Goal: Task Accomplishment & Management: Use online tool/utility

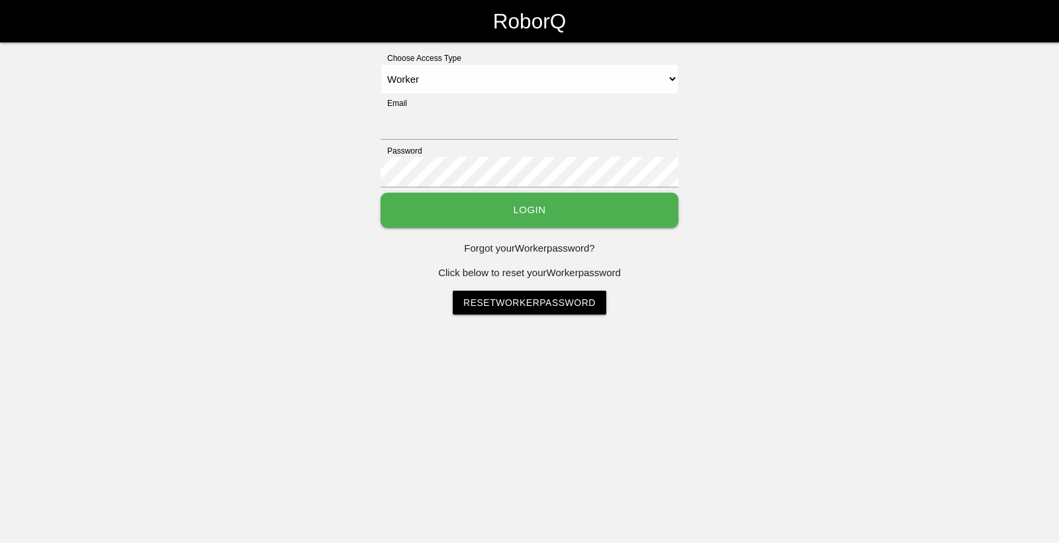
select select "Worker"
type input "[EMAIL_ADDRESS][DOMAIN_NAME]"
click at [461, 215] on button "Login" at bounding box center [530, 210] width 298 height 35
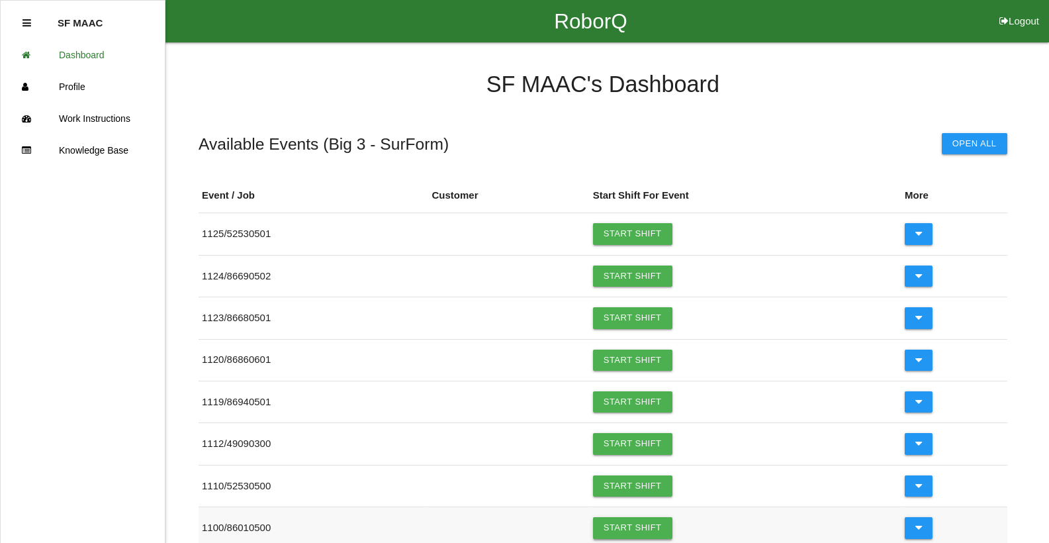
click at [622, 528] on link "Start Shift" at bounding box center [632, 527] width 79 height 21
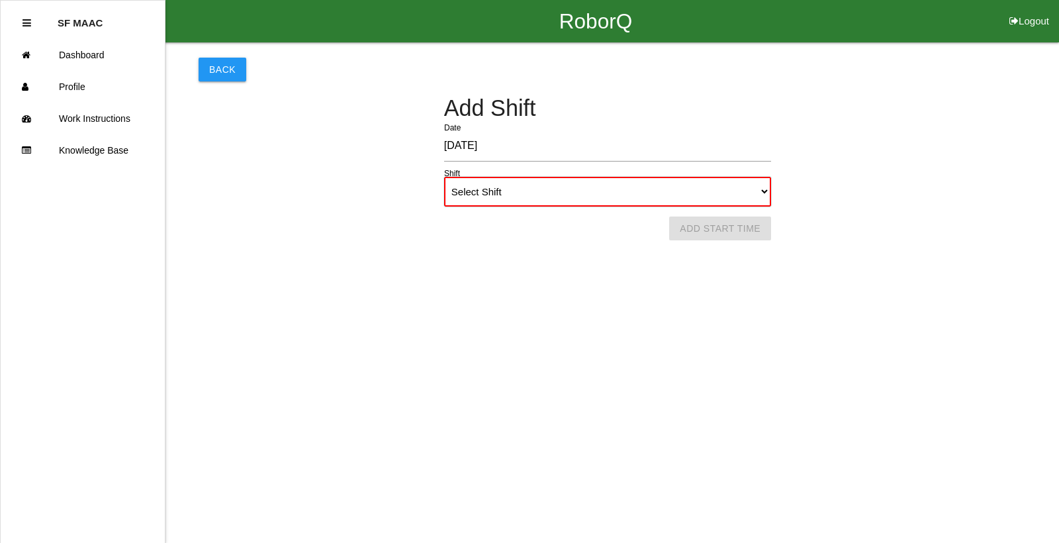
click at [545, 187] on select "Select Shift 1st Shift 2nd Shift 3rd Shift 4th Shift" at bounding box center [607, 192] width 327 height 30
select select "1"
click at [444, 177] on select "Select Shift 1st Shift 2nd Shift 3rd Shift 4th Shift" at bounding box center [607, 192] width 327 height 30
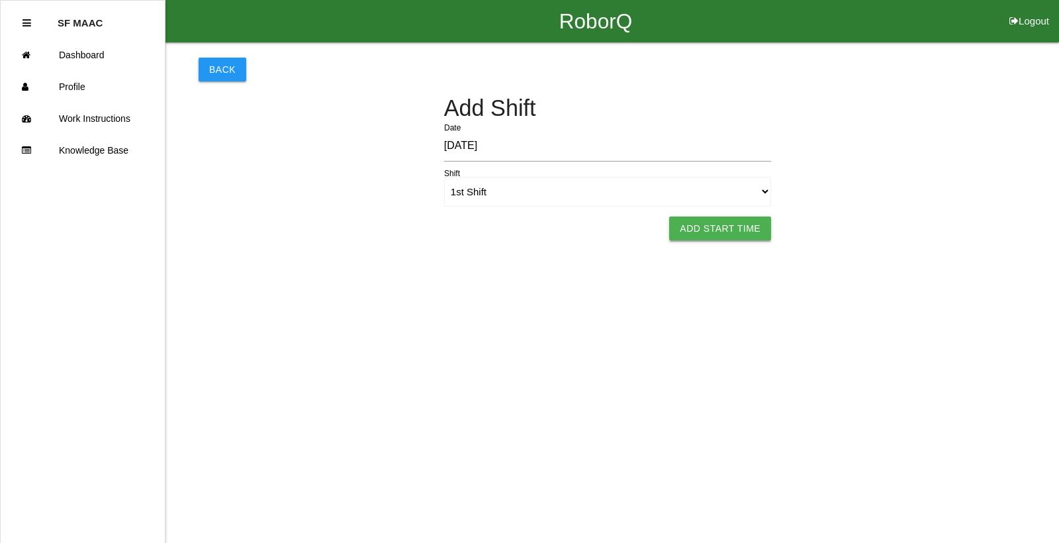
click at [710, 228] on button "Add Start Time" at bounding box center [720, 228] width 102 height 24
select select "6"
select select "31"
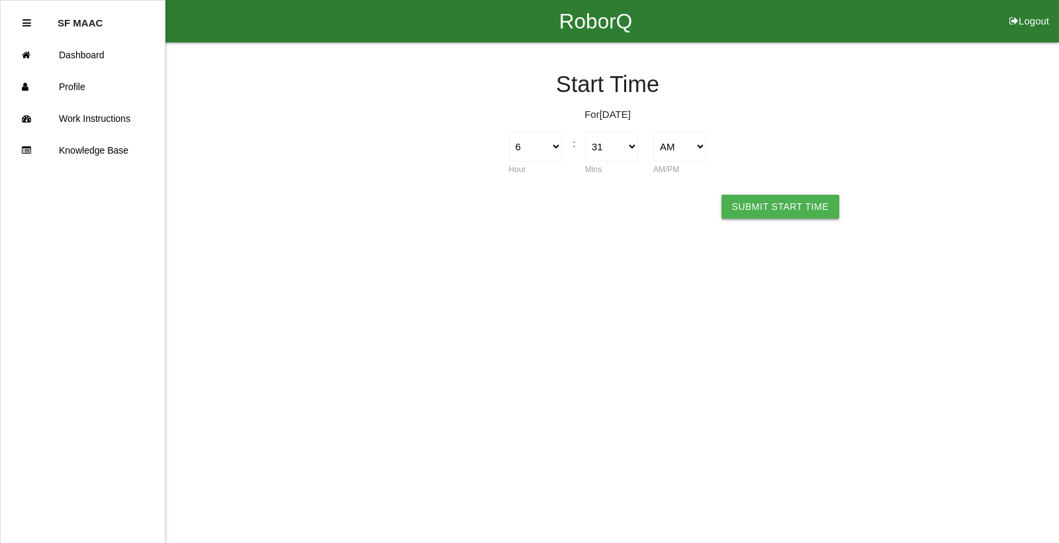
click at [792, 209] on button "Submit Start Time" at bounding box center [781, 207] width 118 height 24
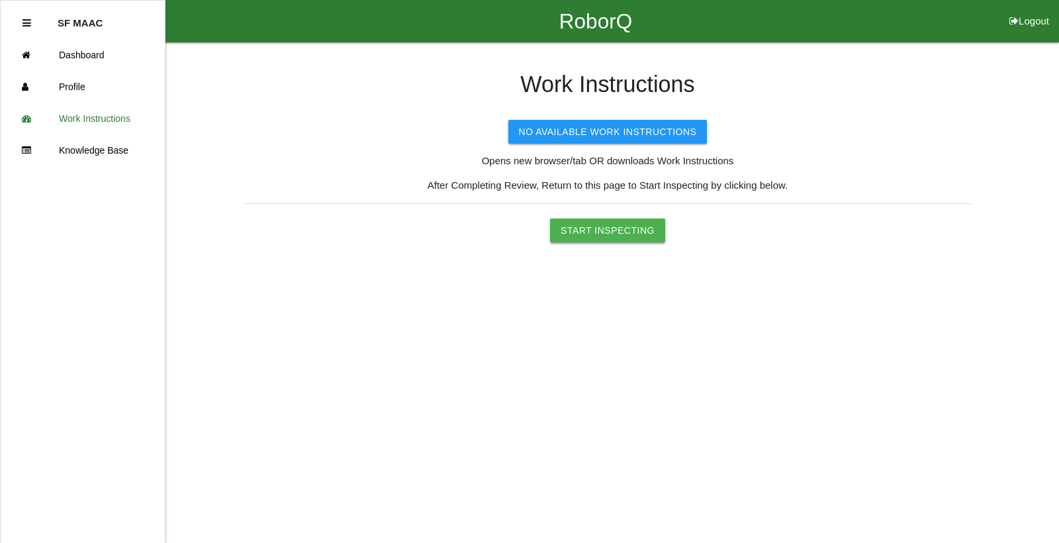
click at [612, 229] on button "Start Inspecting" at bounding box center [607, 230] width 115 height 24
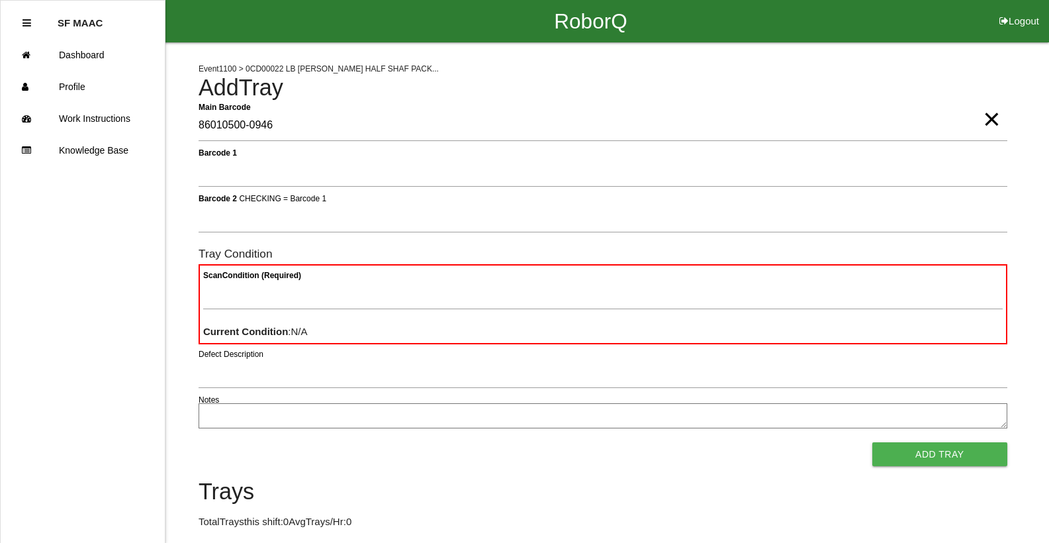
type Barcode "86010500-0946"
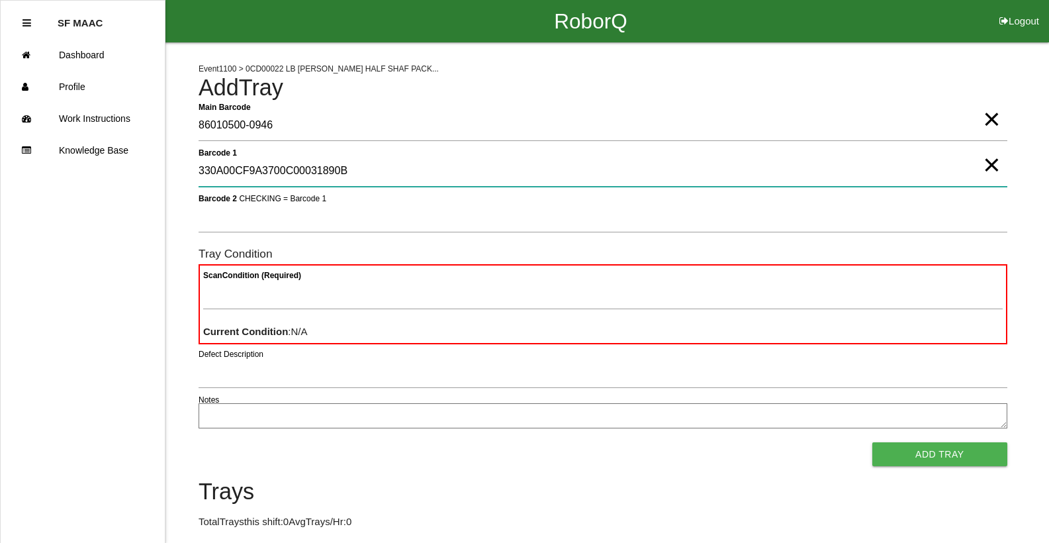
type 1 "330A00CF9A3700C00031890B"
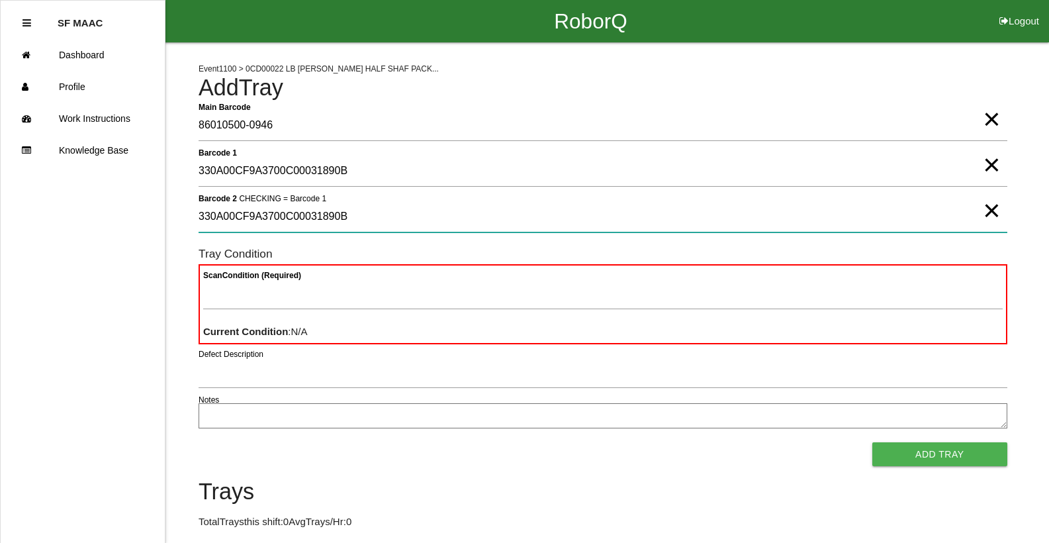
type 2 "330A00CF9A3700C00031890B"
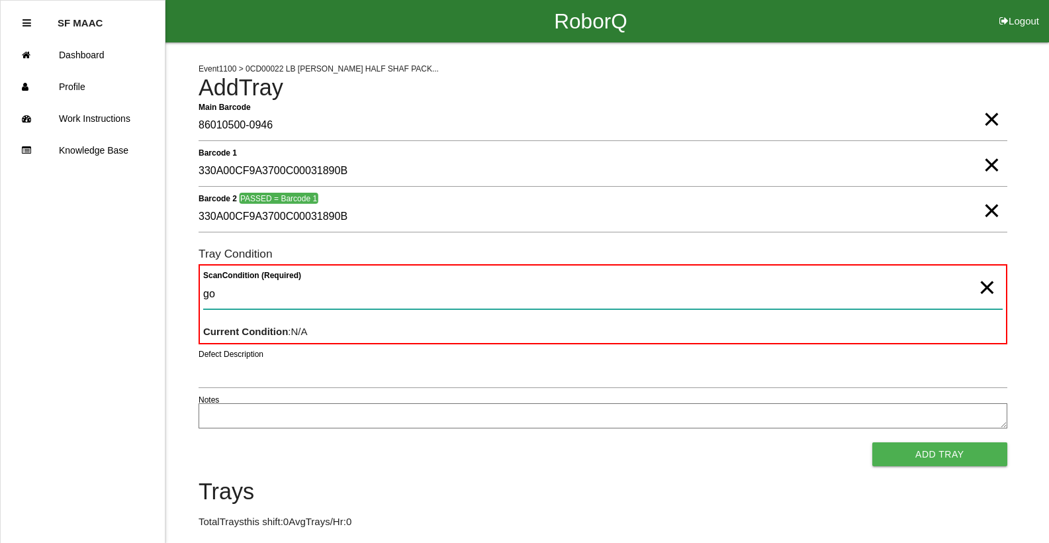
type Condition "goo"
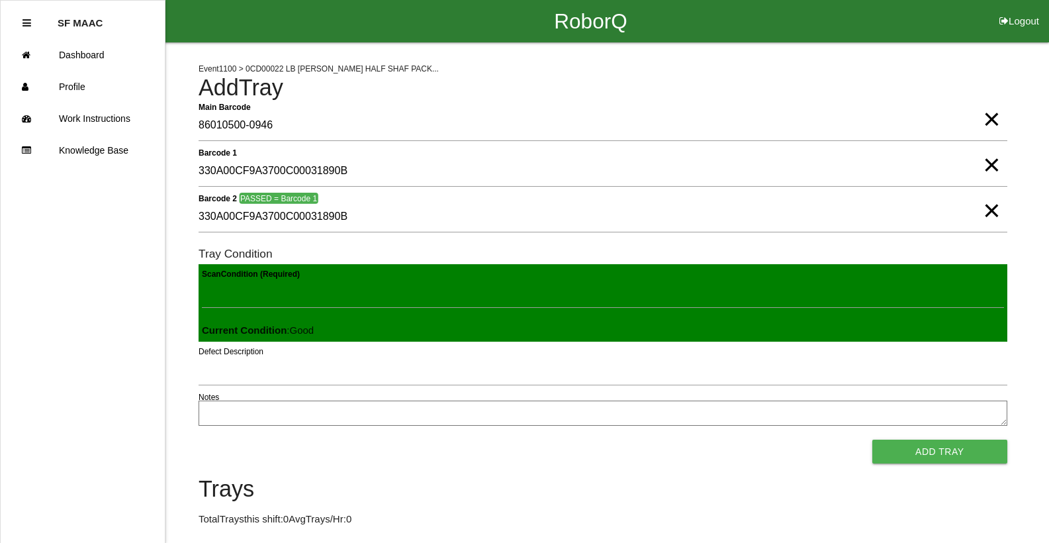
click at [872, 440] on button "Add Tray" at bounding box center [939, 452] width 135 height 24
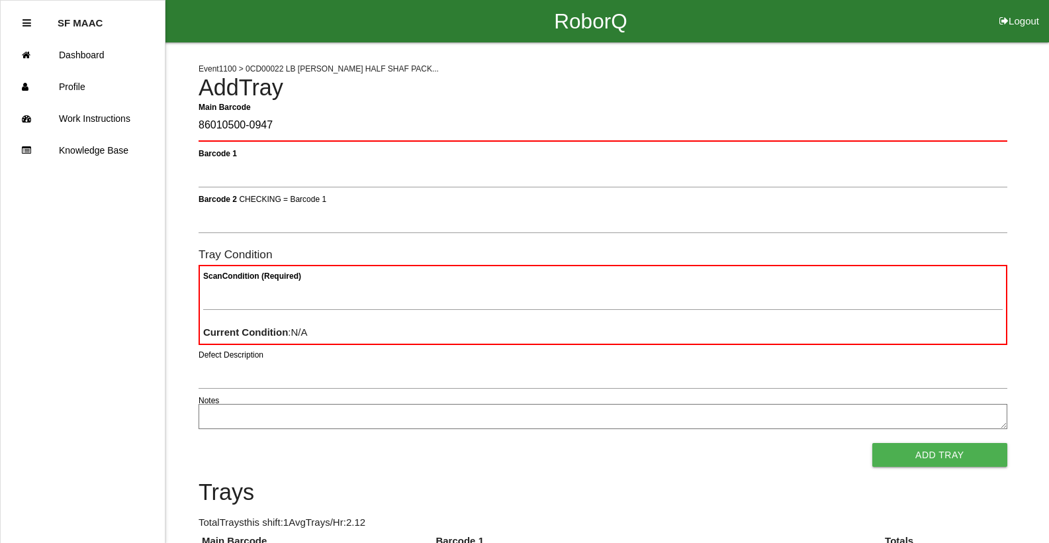
type Barcode "86010500-0947"
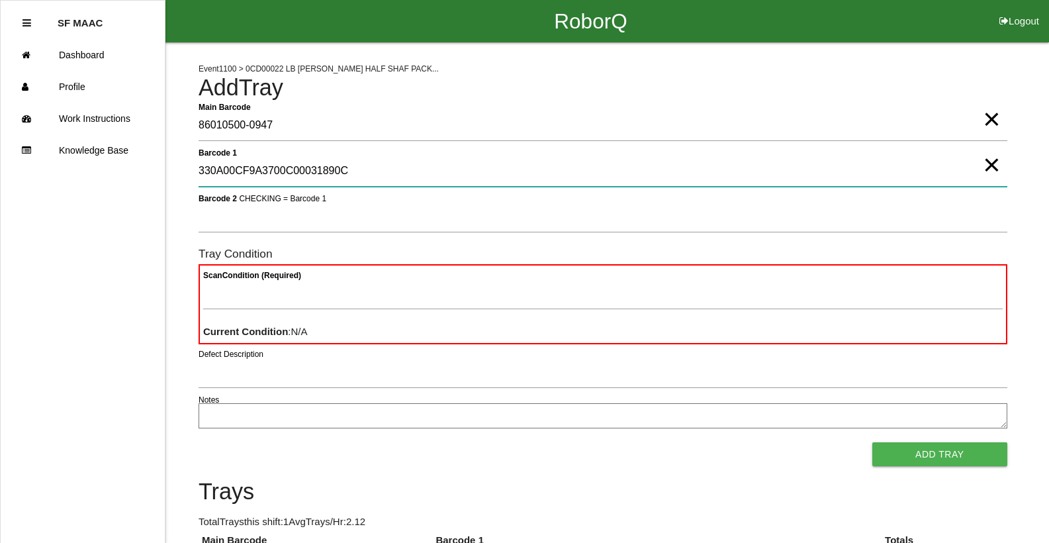
type 1 "330A00CF9A3700C00031890C"
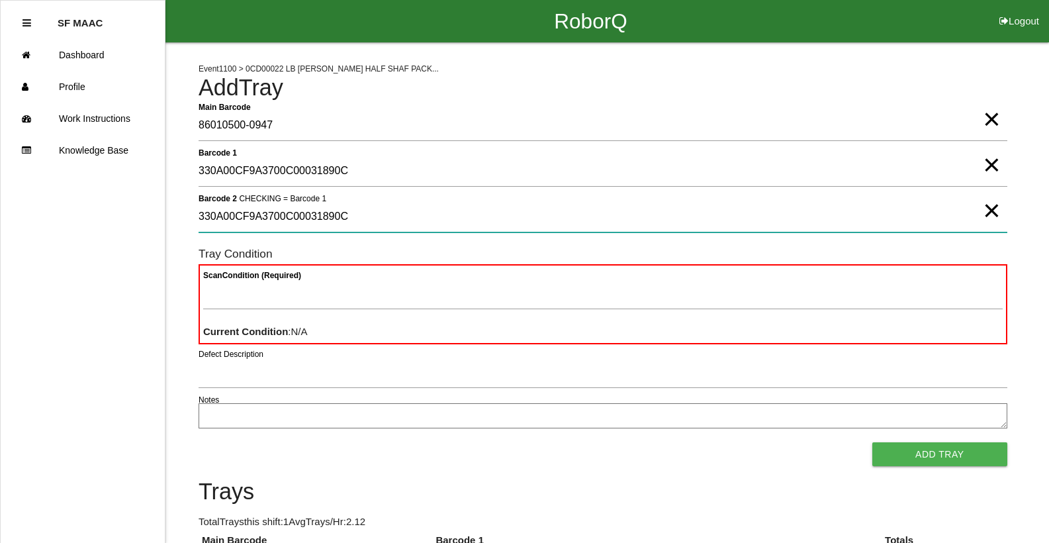
type 2 "330A00CF9A3700C00031890C"
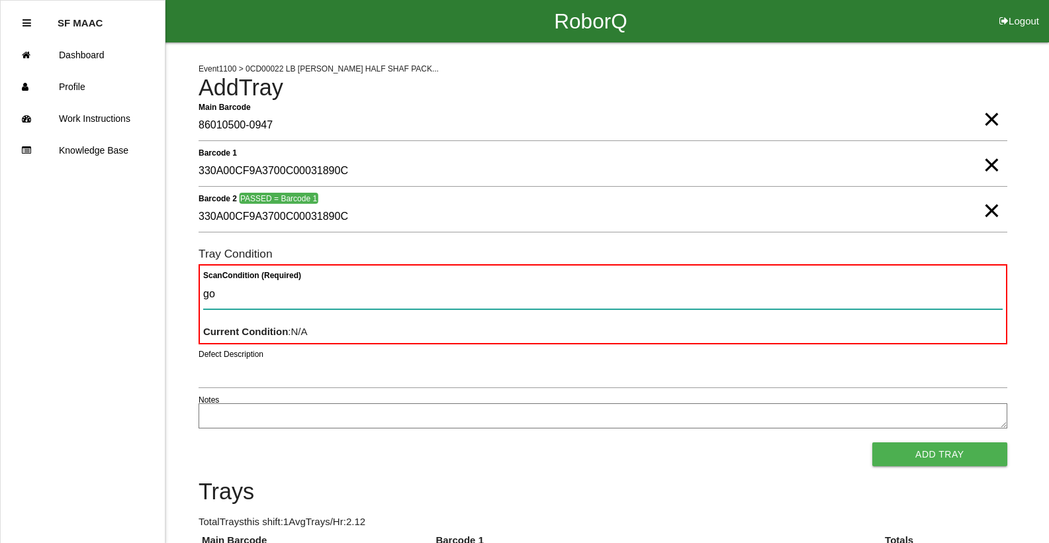
type Condition "goo"
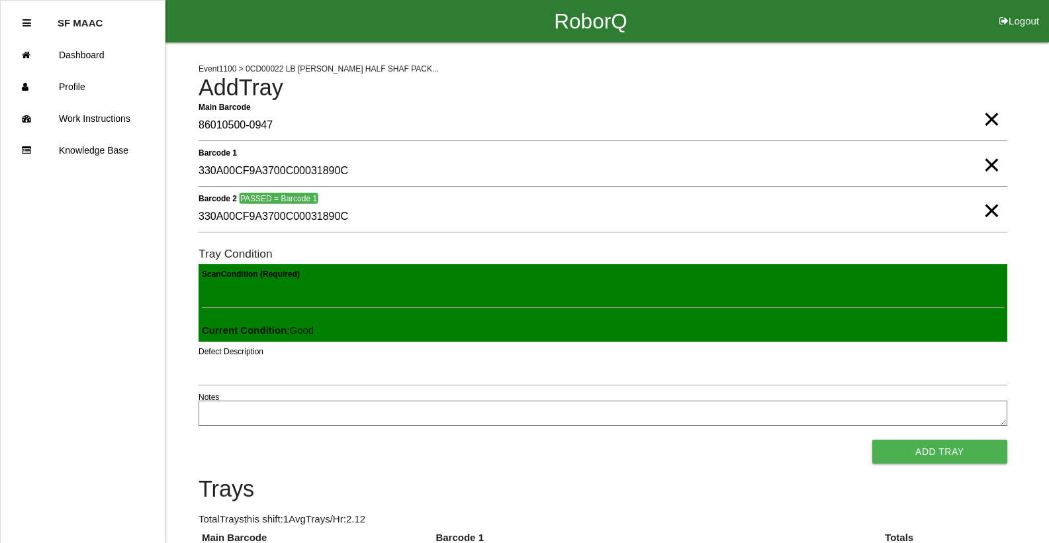
click at [872, 440] on button "Add Tray" at bounding box center [939, 452] width 135 height 24
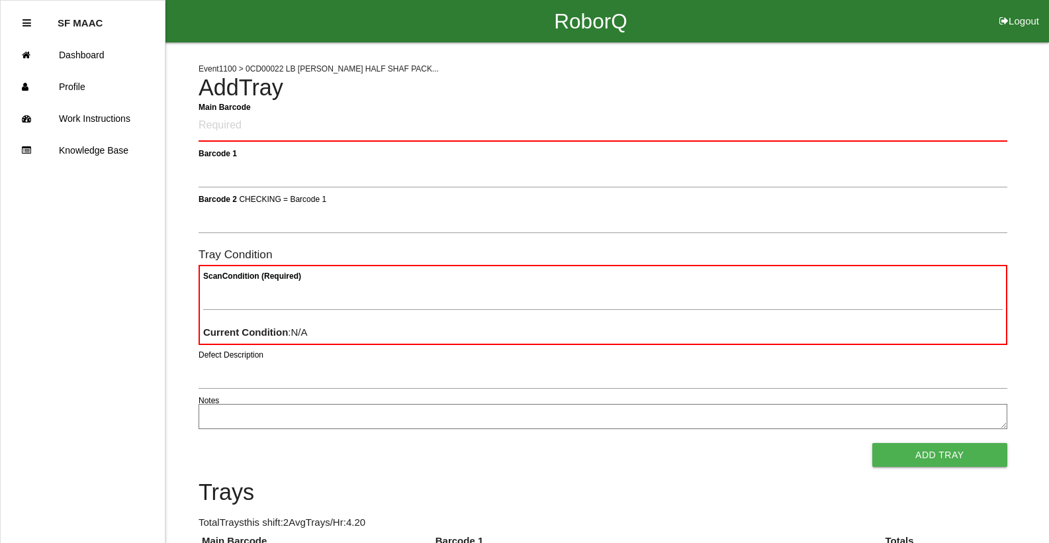
click button "Logout" at bounding box center [1020, 5] width 60 height 10
select select "Worker"
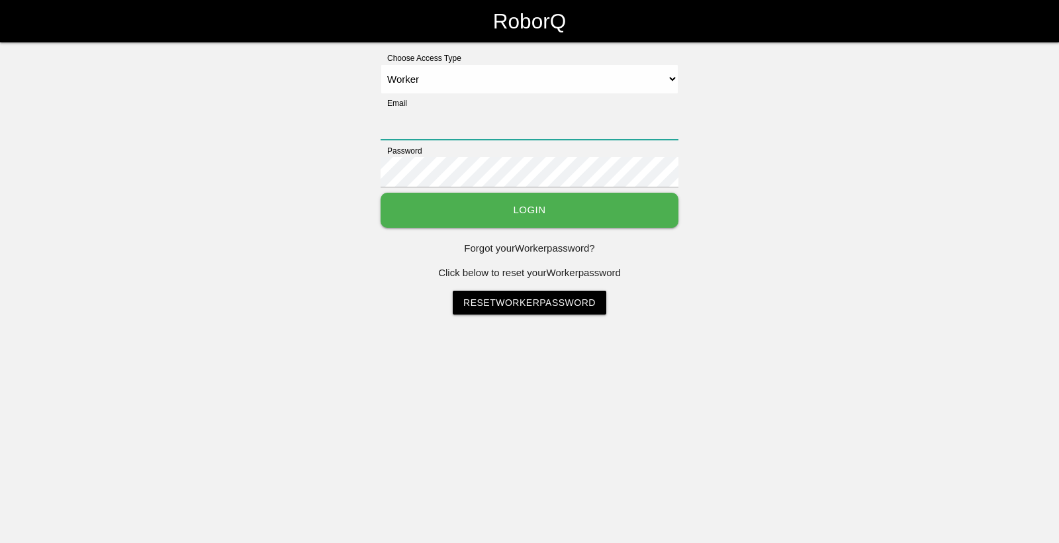
type input "[EMAIL_ADDRESS][DOMAIN_NAME]"
click at [658, 221] on button "Login" at bounding box center [530, 210] width 298 height 35
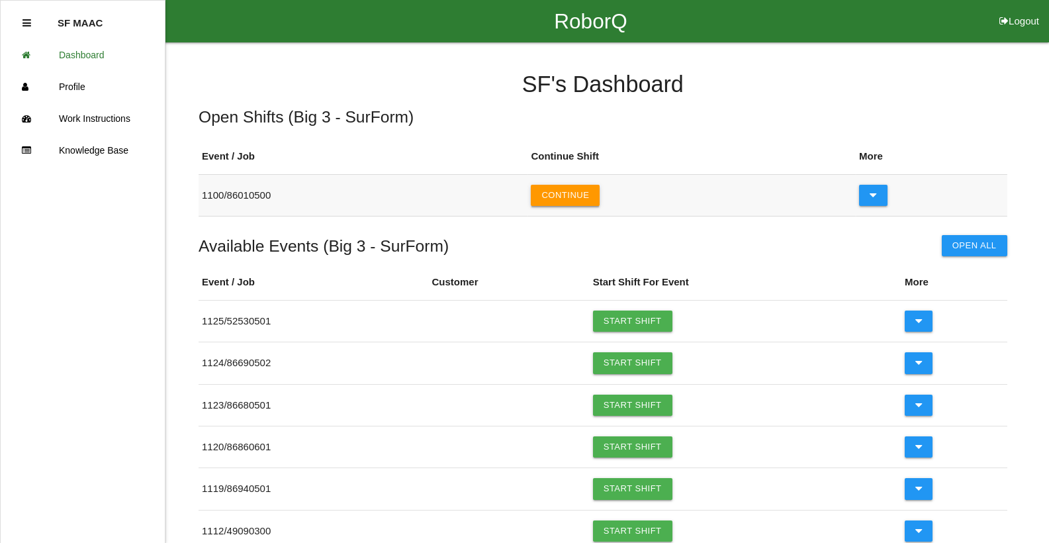
click at [585, 201] on button "Continue" at bounding box center [565, 195] width 69 height 21
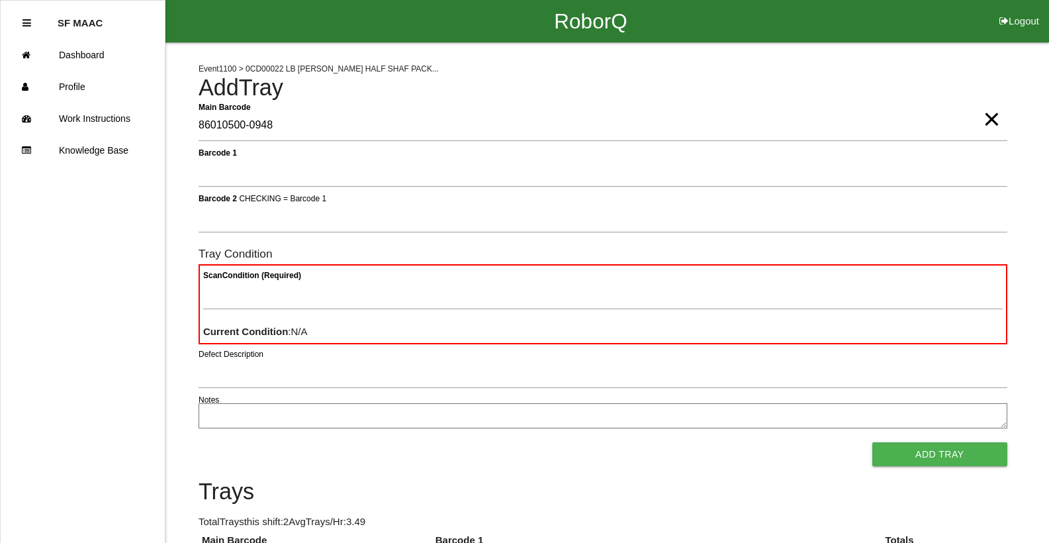
type Barcode "86010500-0948"
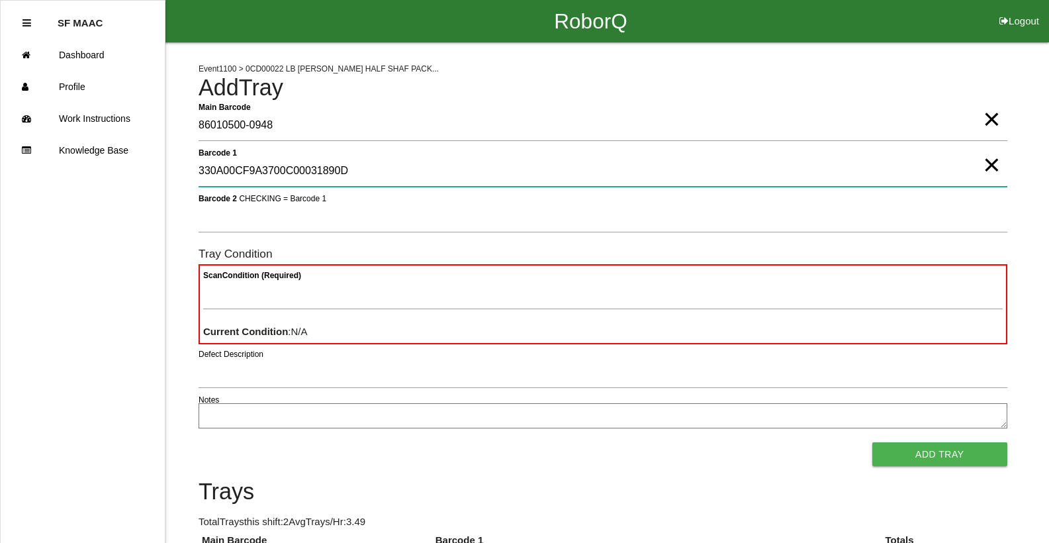
type 1 "330A00CF9A3700C00031890D"
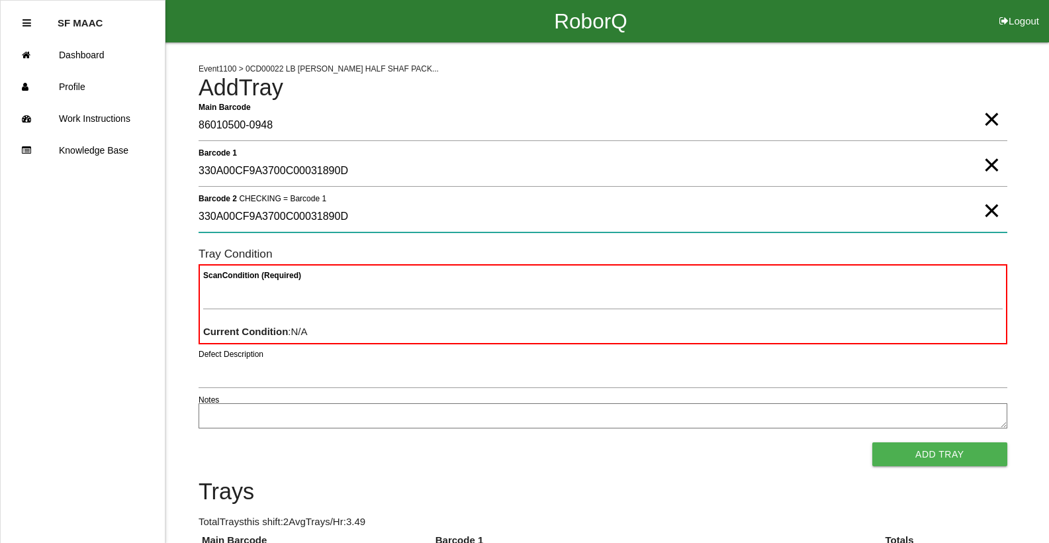
type 2 "330A00CF9A3700C00031890D"
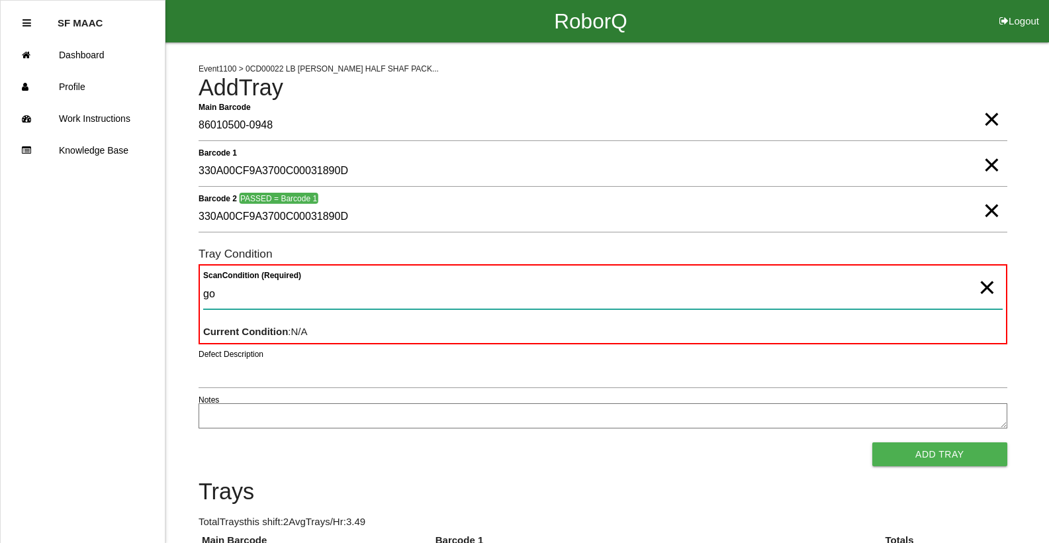
type Condition "goo"
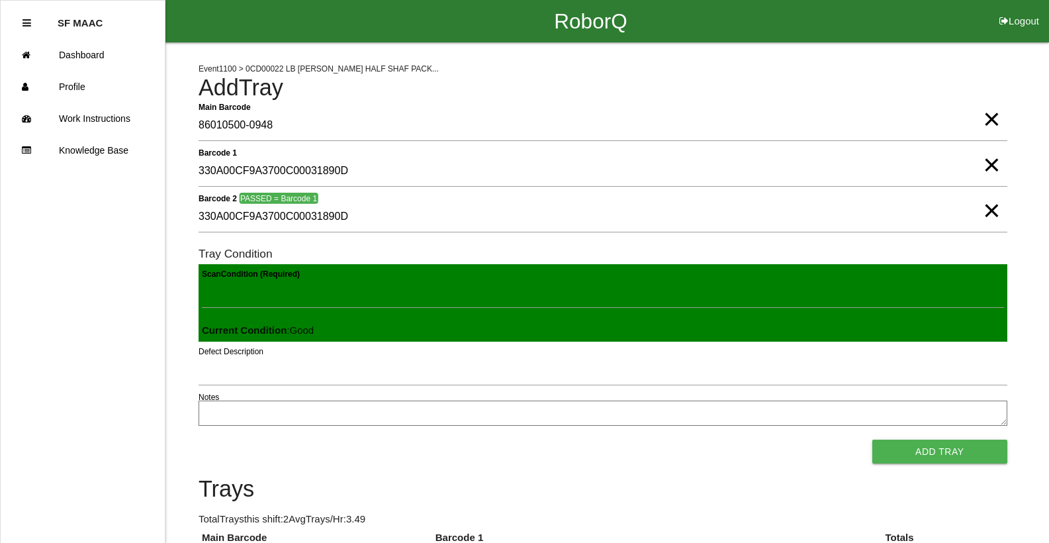
click at [872, 440] on button "Add Tray" at bounding box center [939, 452] width 135 height 24
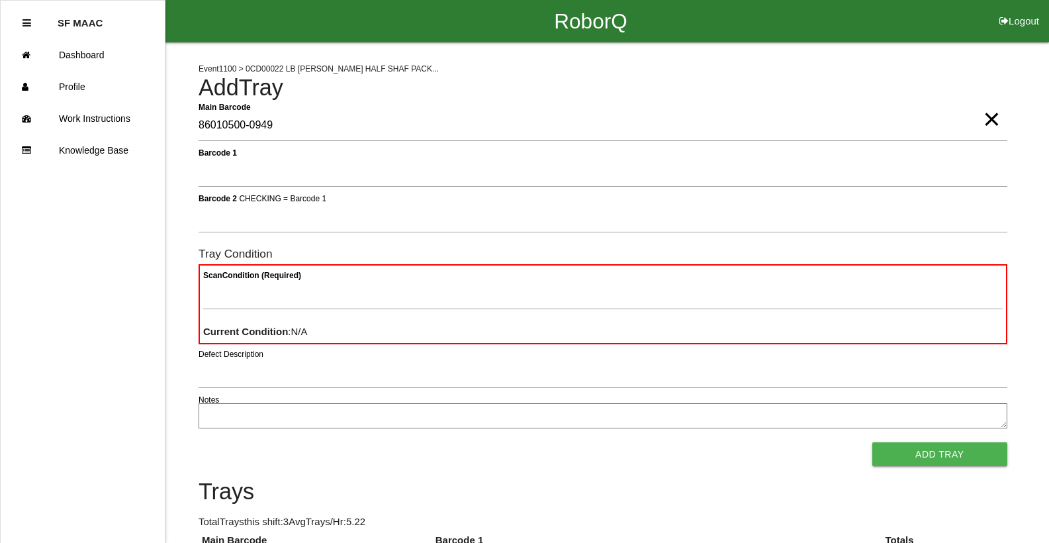
type Barcode "86010500-0949"
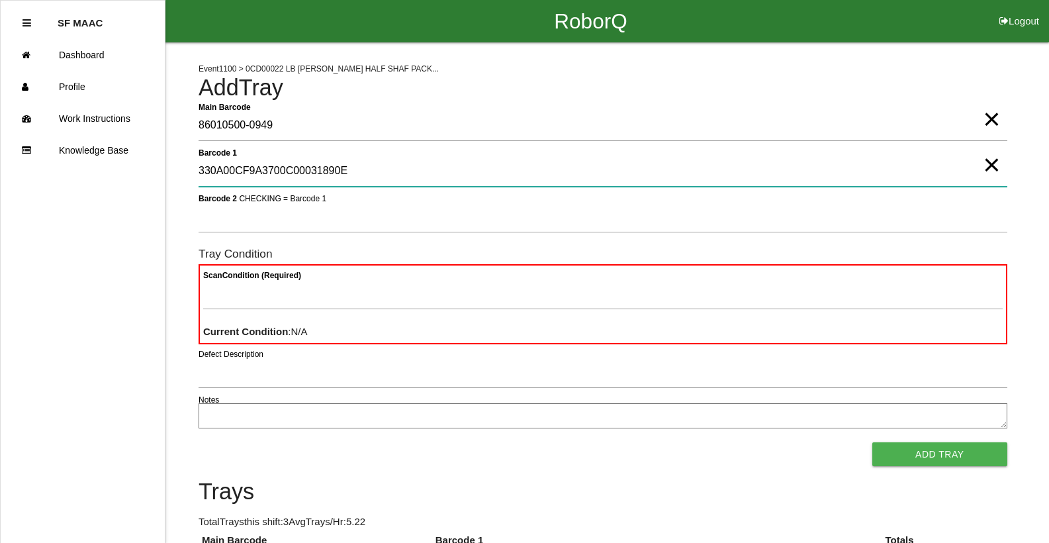
type 1 "330A00CF9A3700C00031890E"
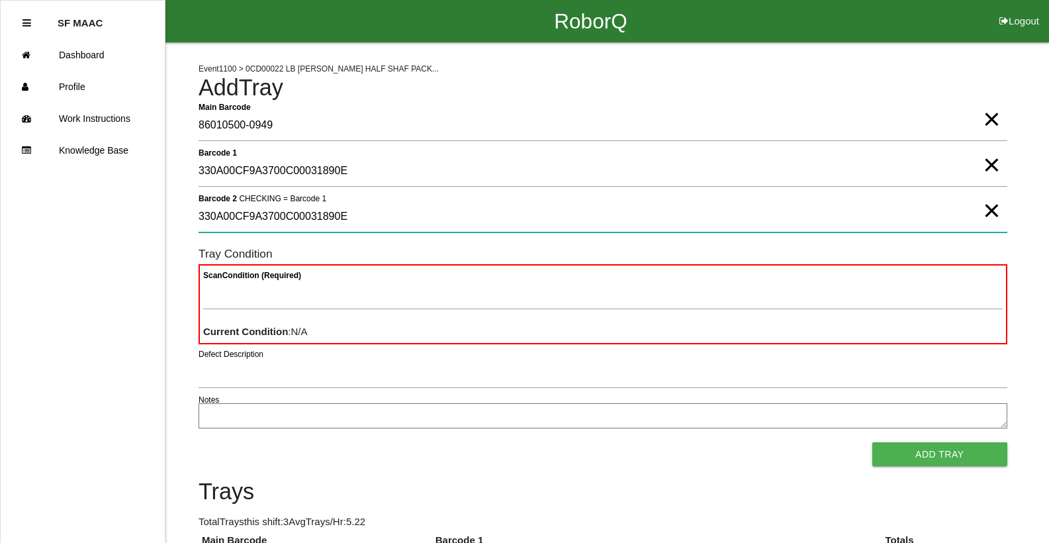
type 2 "330A00CF9A3700C00031890E"
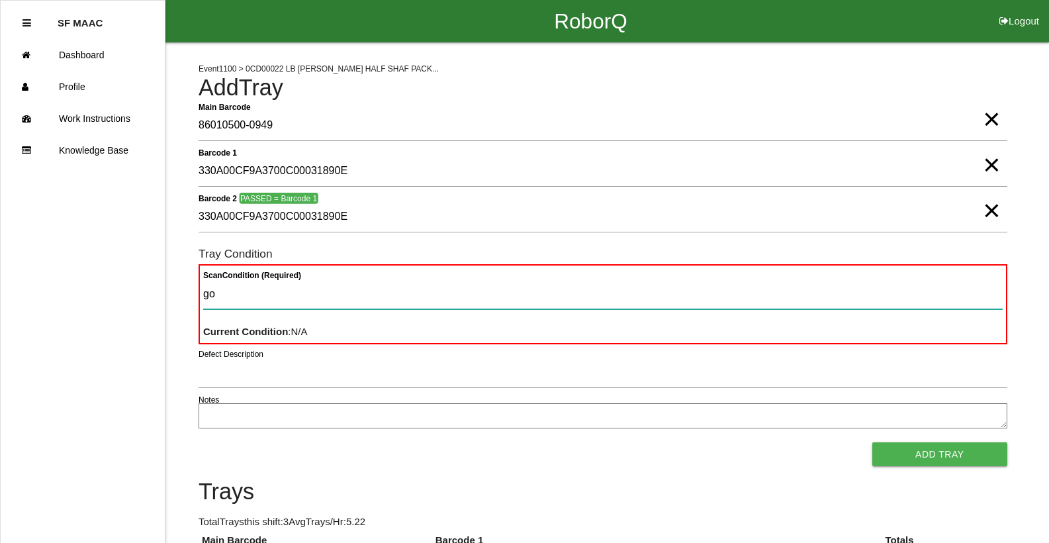
type Condition "goo"
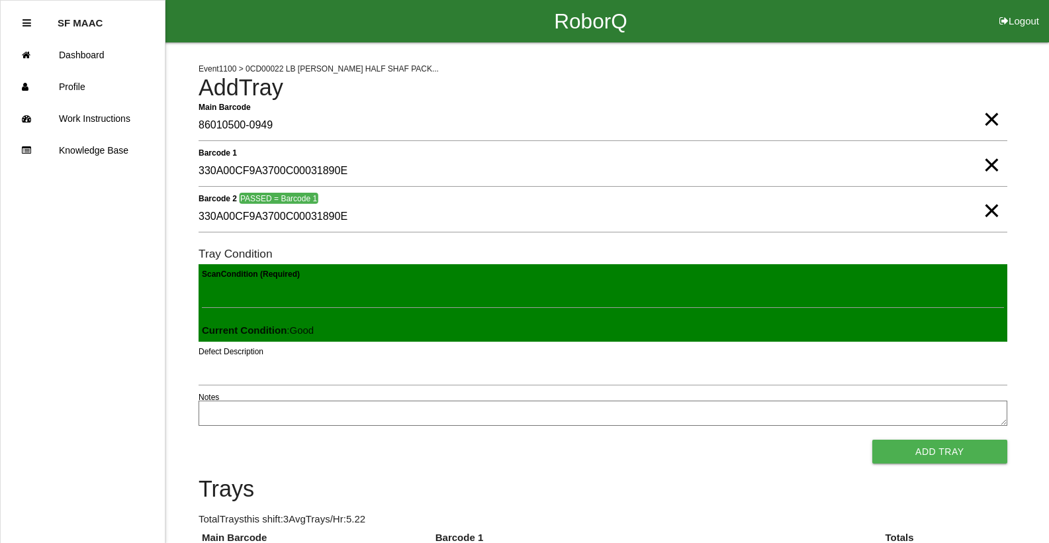
click at [872, 440] on button "Add Tray" at bounding box center [939, 452] width 135 height 24
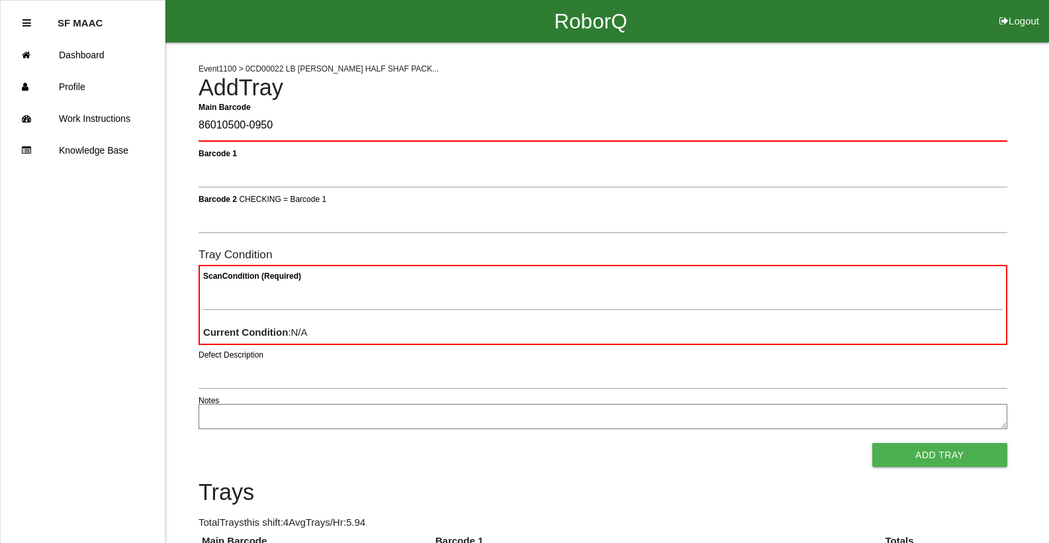
type Barcode "86010500-0950"
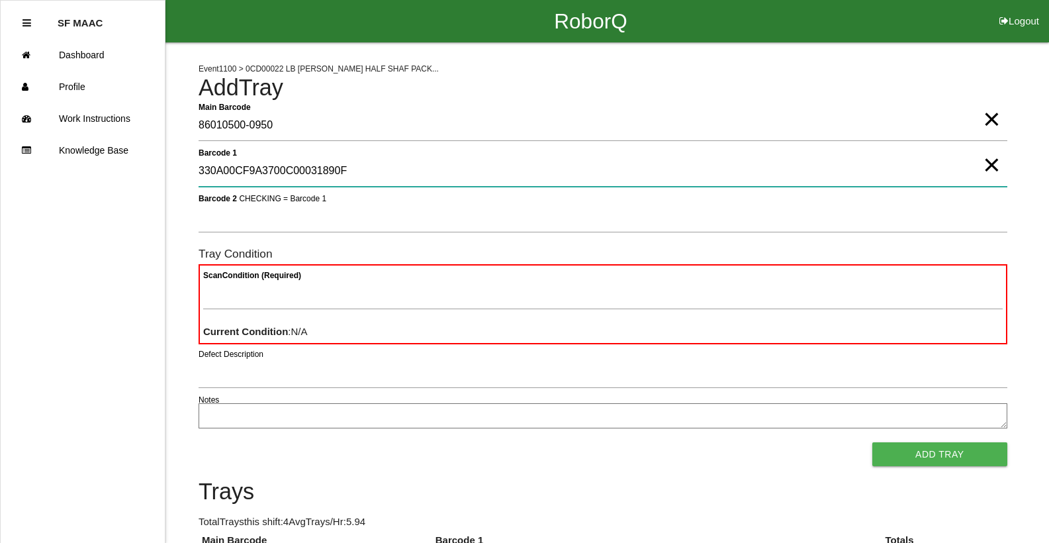
type 1 "330A00CF9A3700C00031890F"
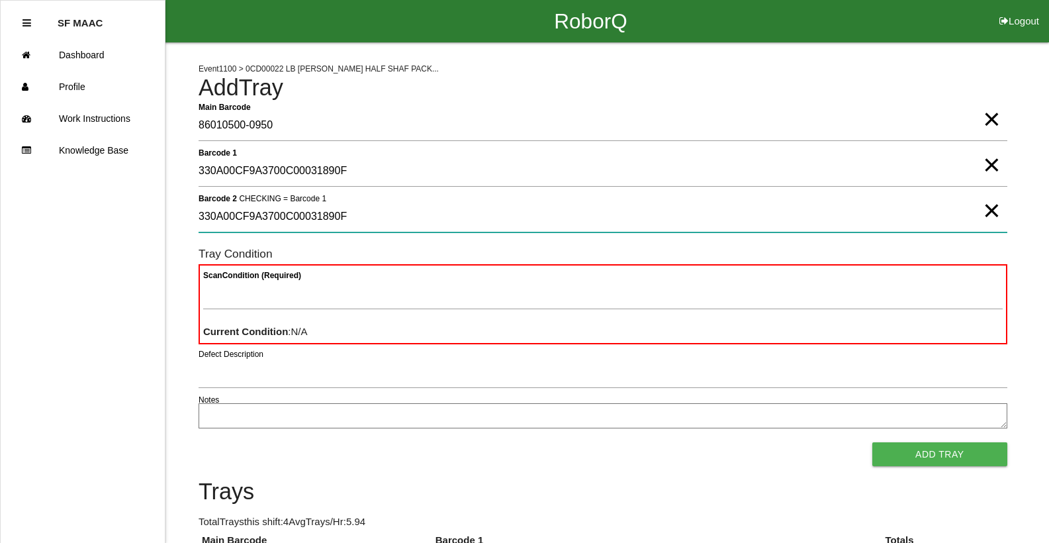
type 2 "330A00CF9A3700C00031890F"
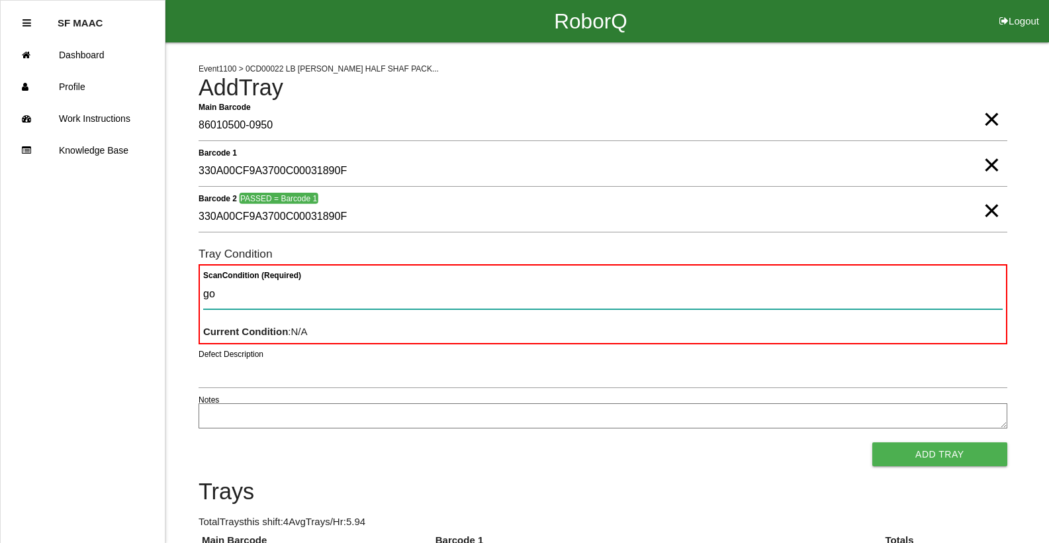
type Condition "goo"
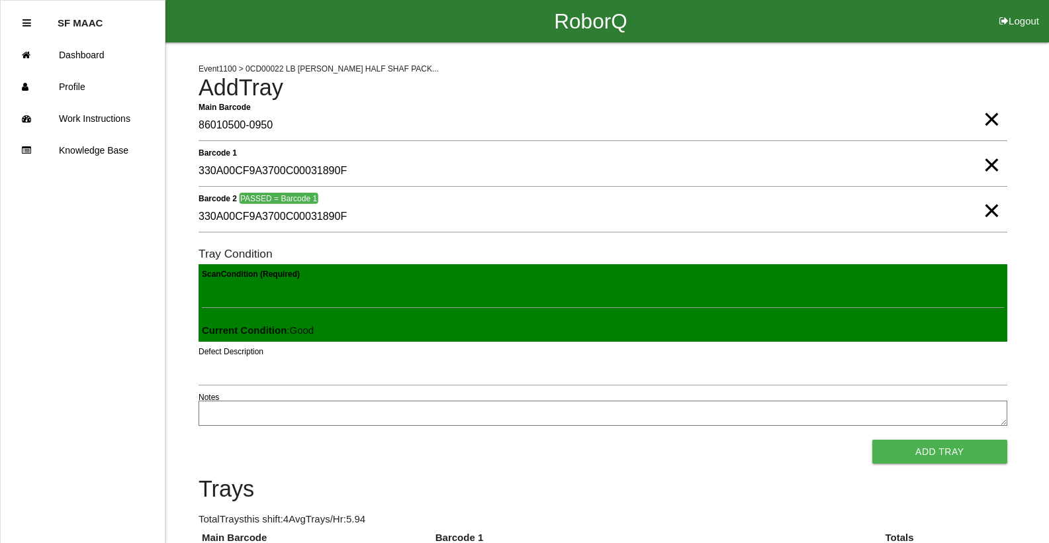
click at [872, 440] on button "Add Tray" at bounding box center [939, 452] width 135 height 24
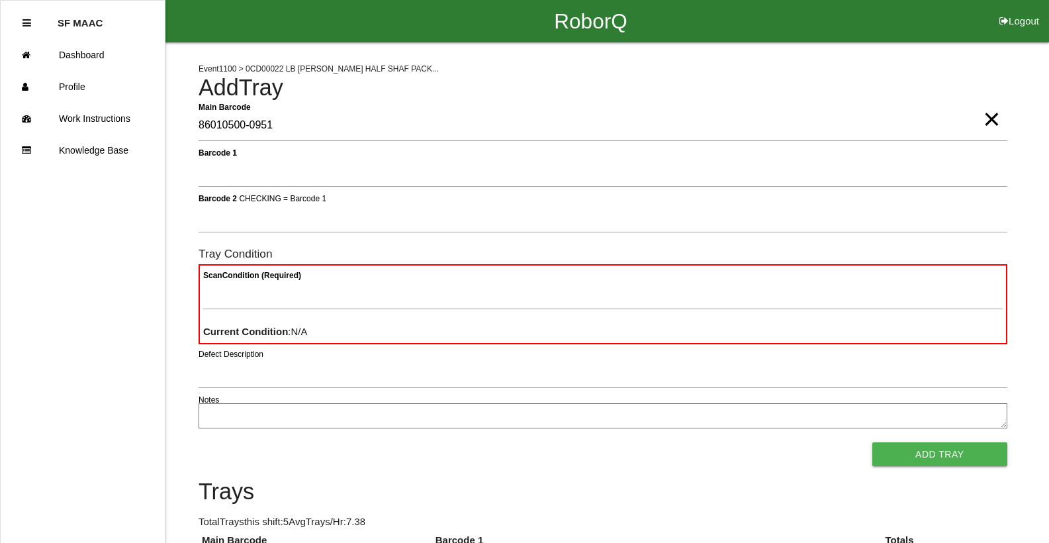
type Barcode "86010500-0951"
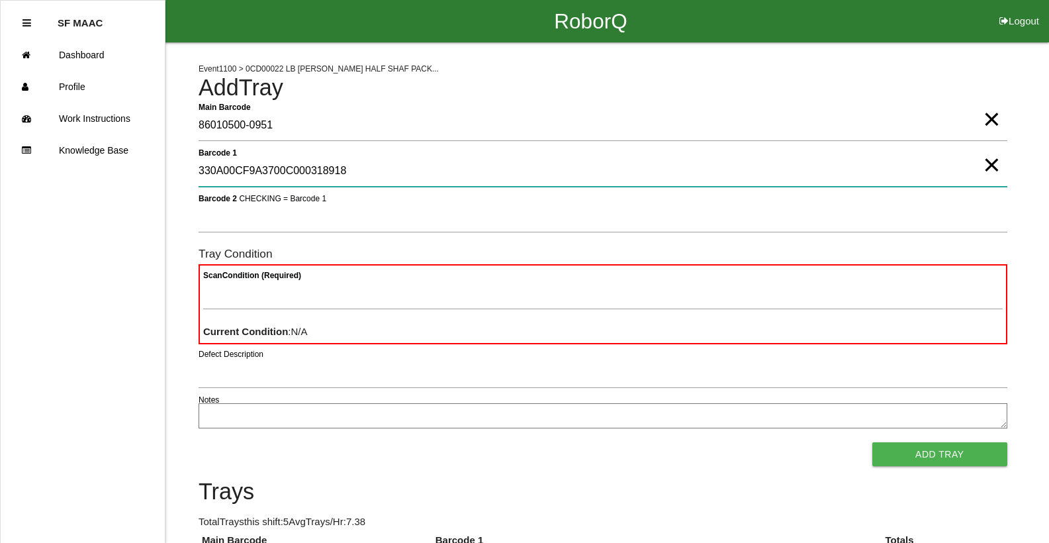
type 1 "330A00CF9A3700C000318918"
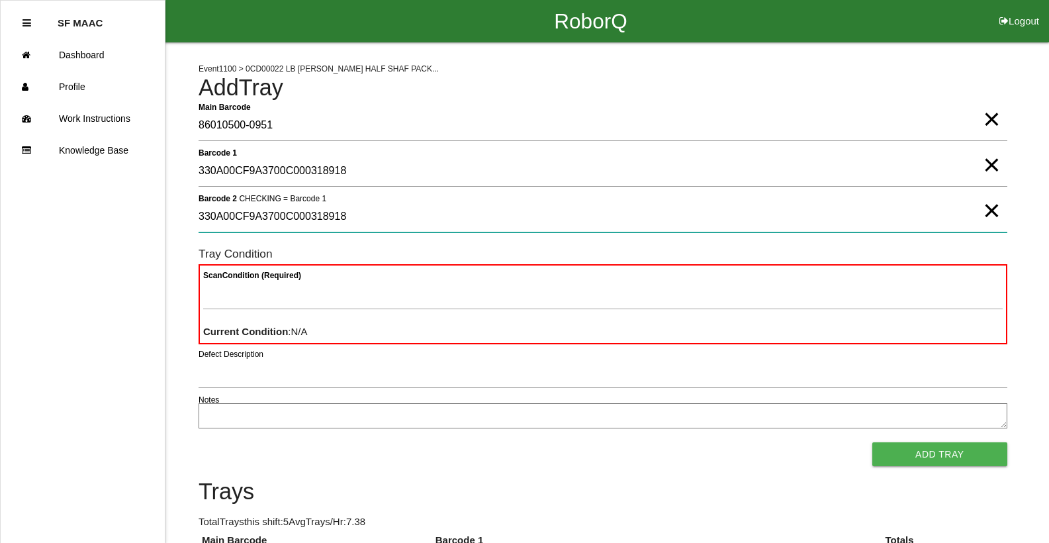
type 2 "330A00CF9A3700C000318918"
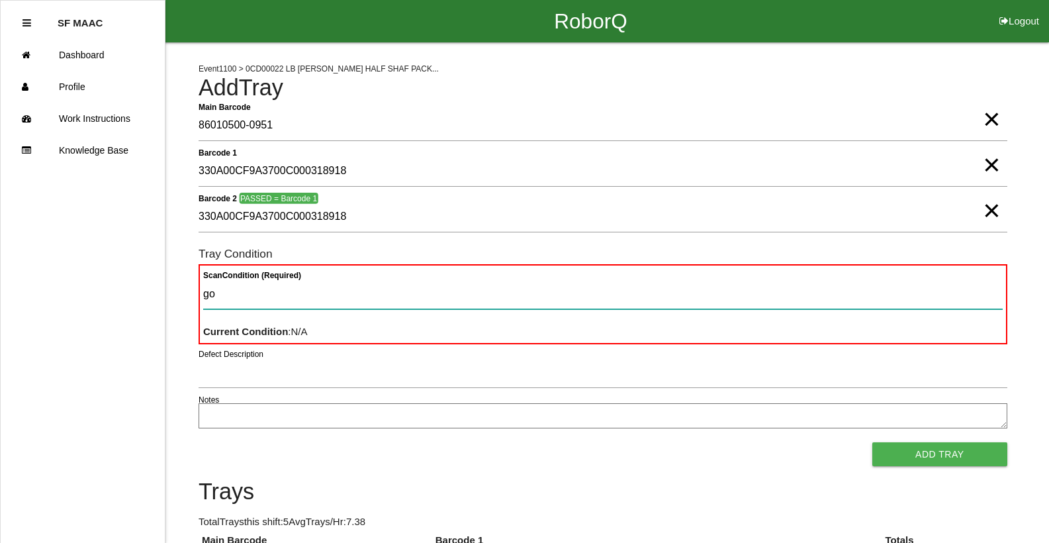
type Condition "goo"
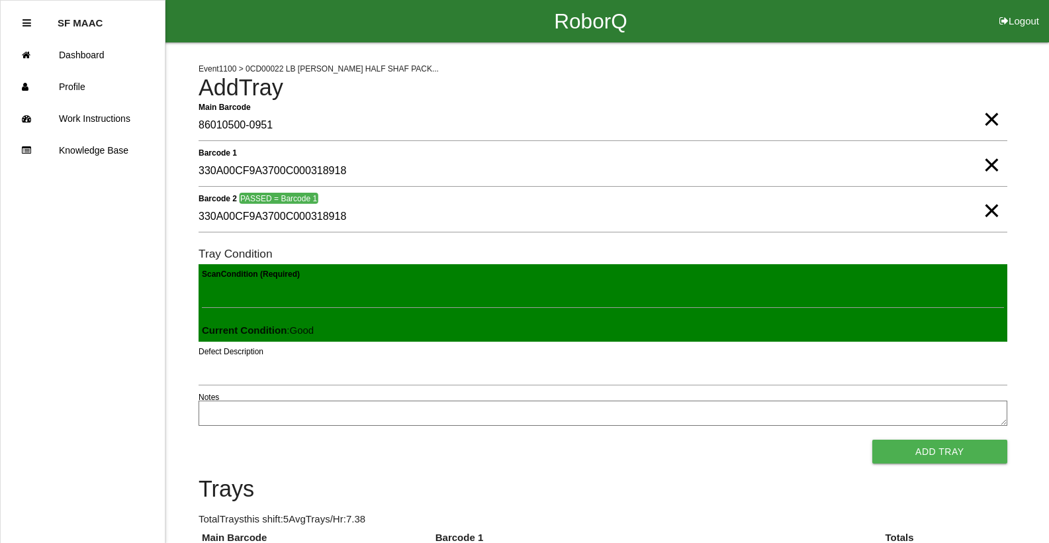
click at [872, 440] on button "Add Tray" at bounding box center [939, 452] width 135 height 24
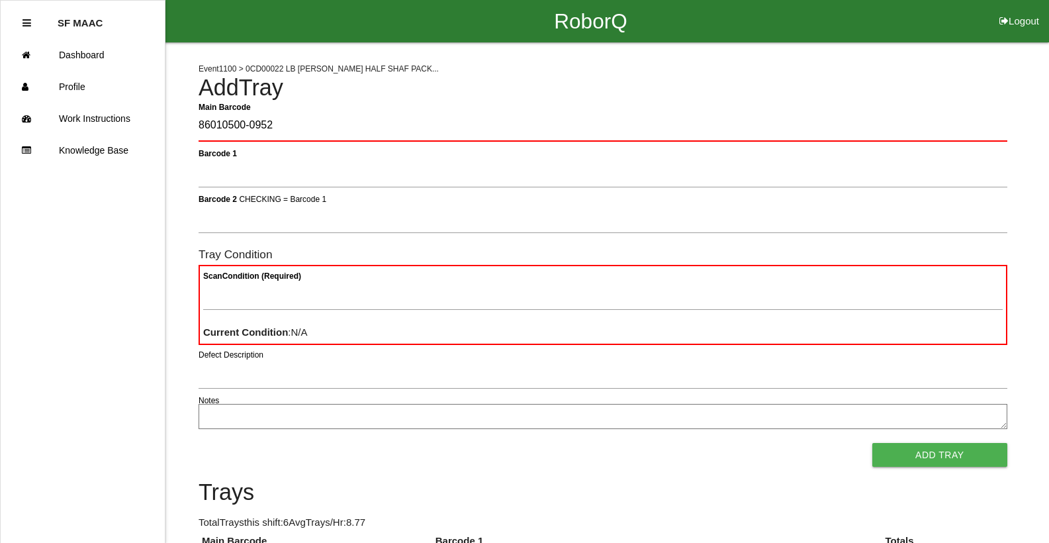
type Barcode "86010500-0952"
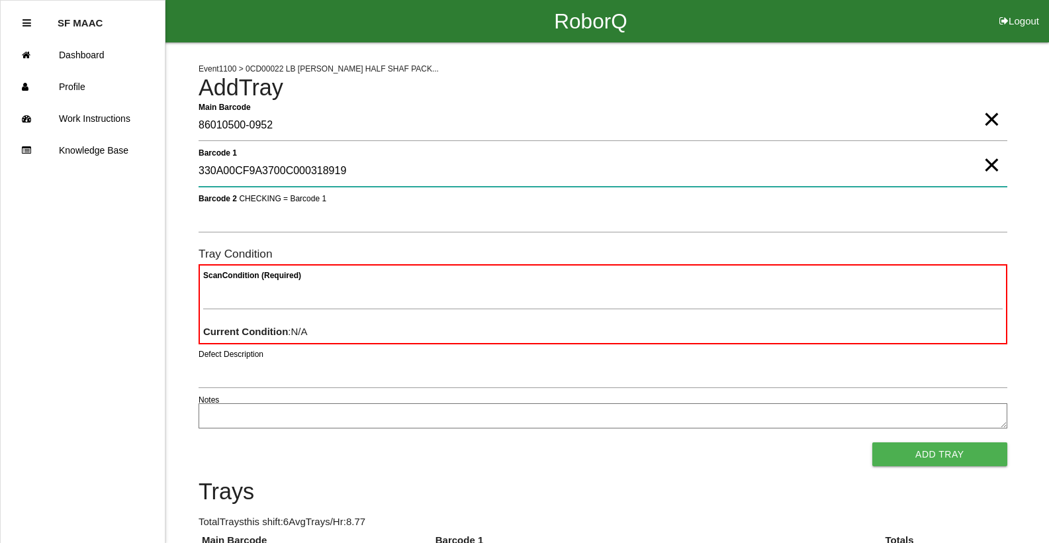
type 1 "330A00CF9A3700C000318919"
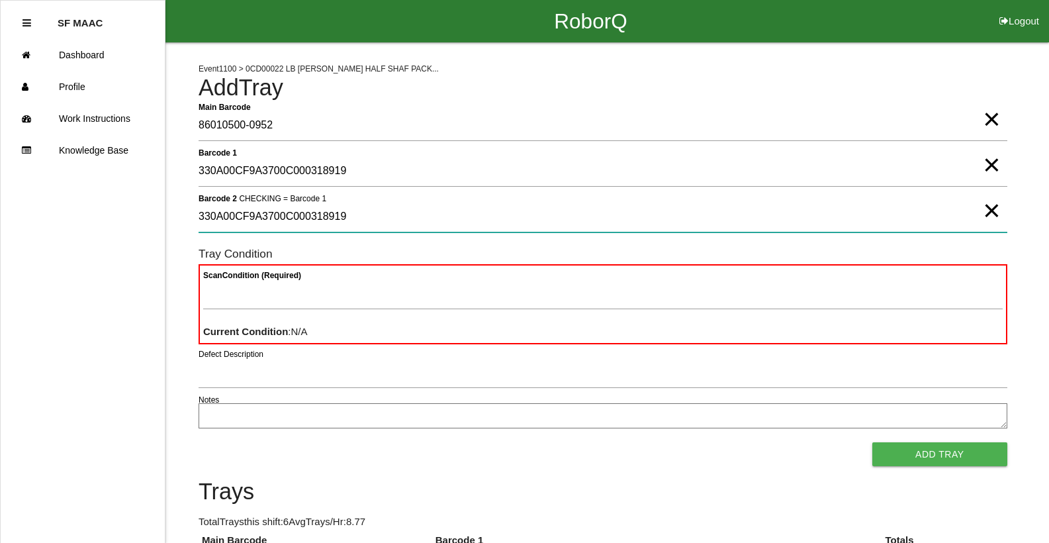
type 2 "330A00CF9A3700C000318919"
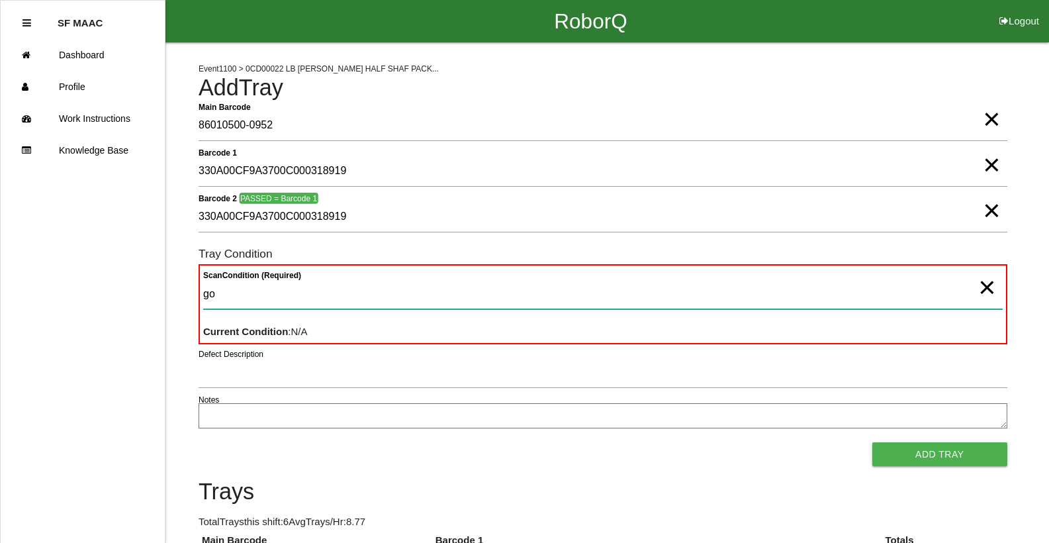
type Condition "goo"
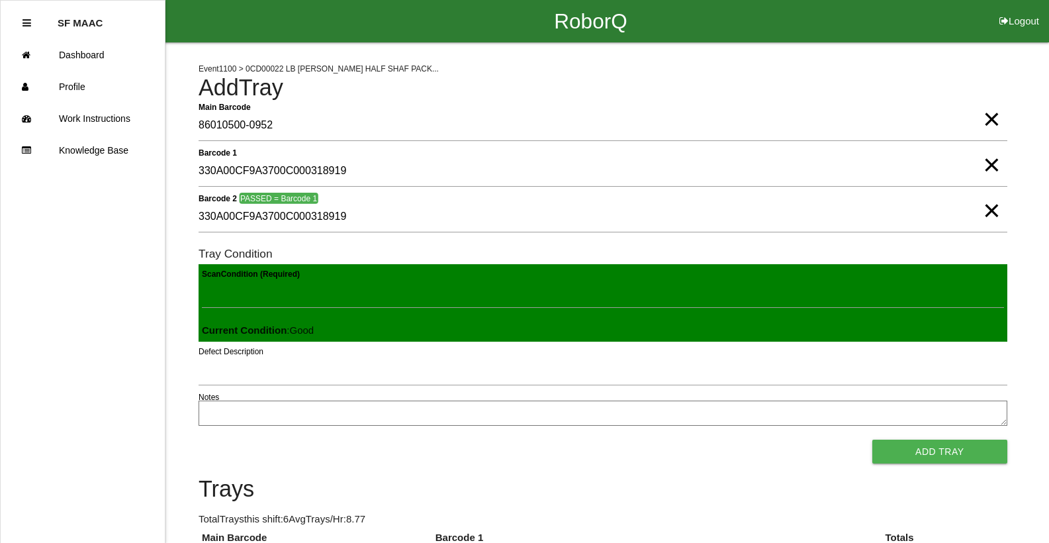
click at [872, 440] on button "Add Tray" at bounding box center [939, 452] width 135 height 24
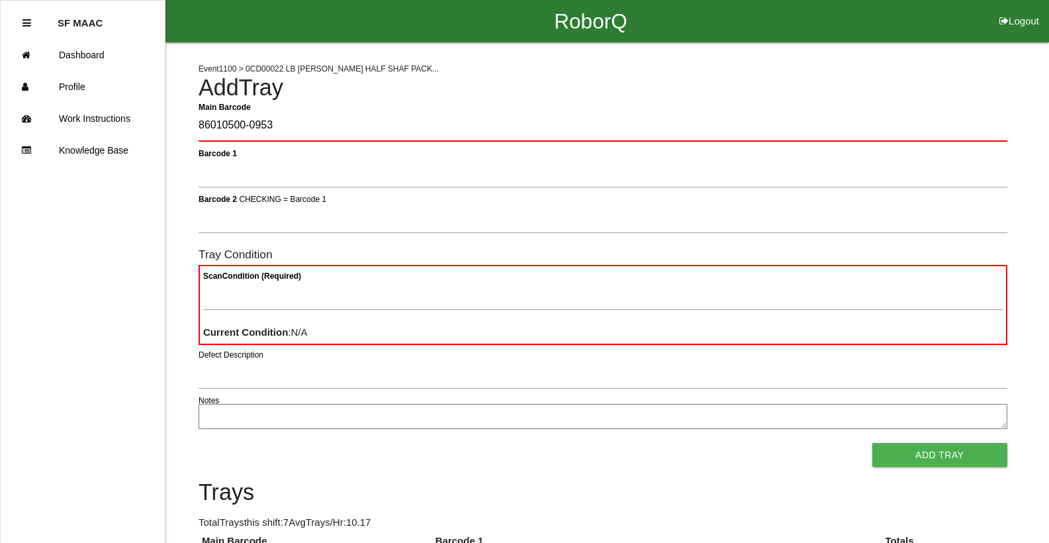
type Barcode "86010500-0953"
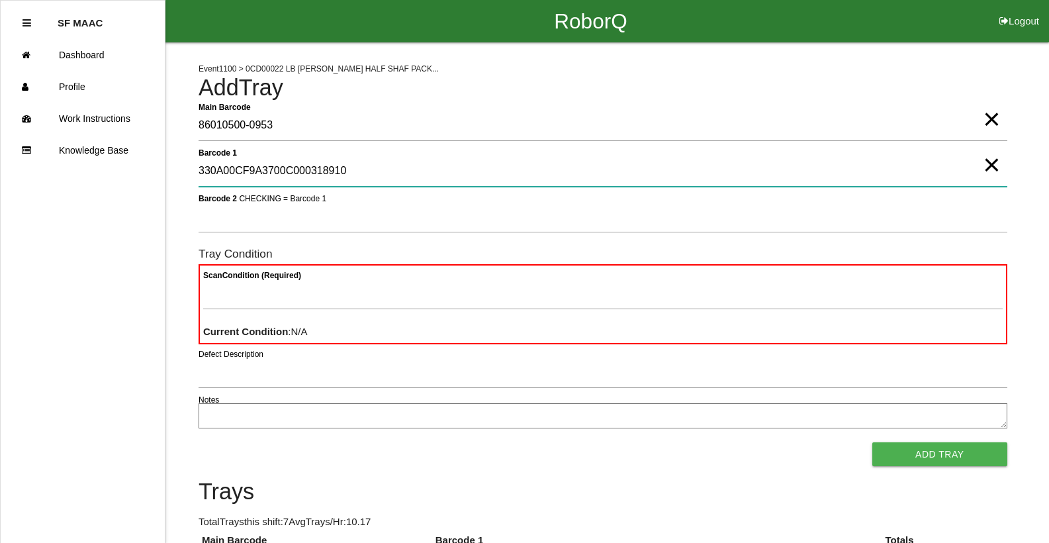
type 1 "330A00CF9A3700C000318910"
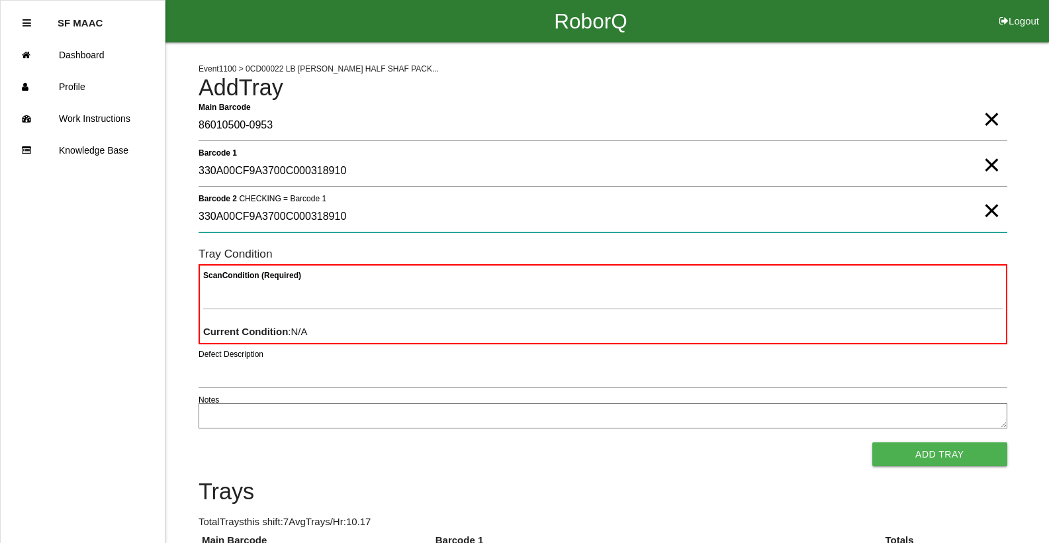
type 2 "330A00CF9A3700C000318910"
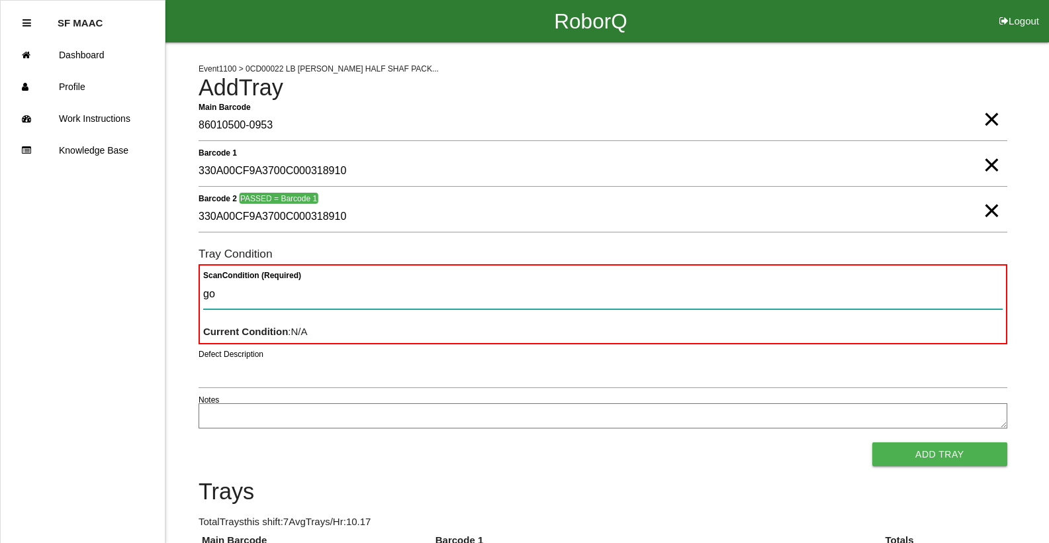
type Condition "goo"
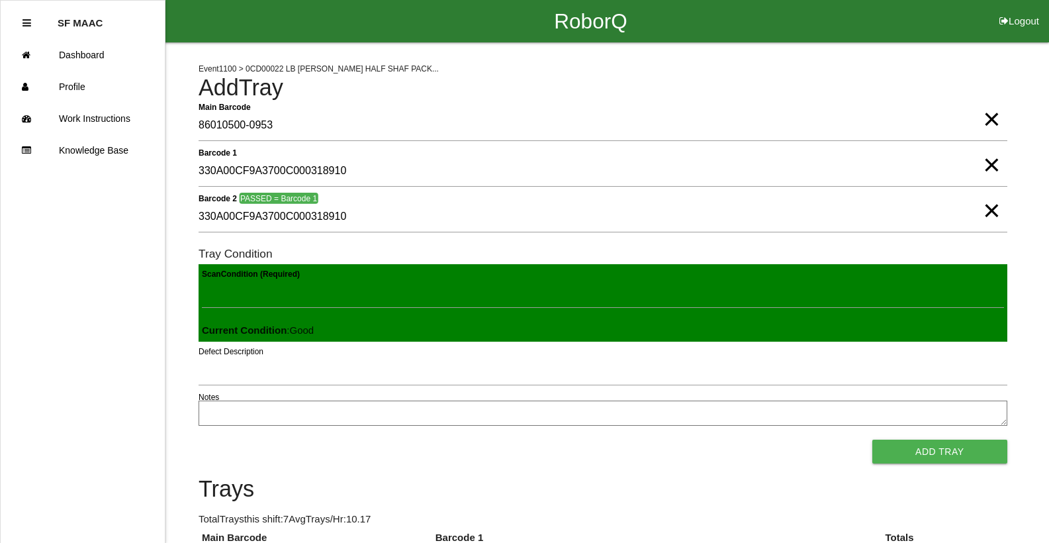
click button "Add Tray" at bounding box center [939, 452] width 135 height 24
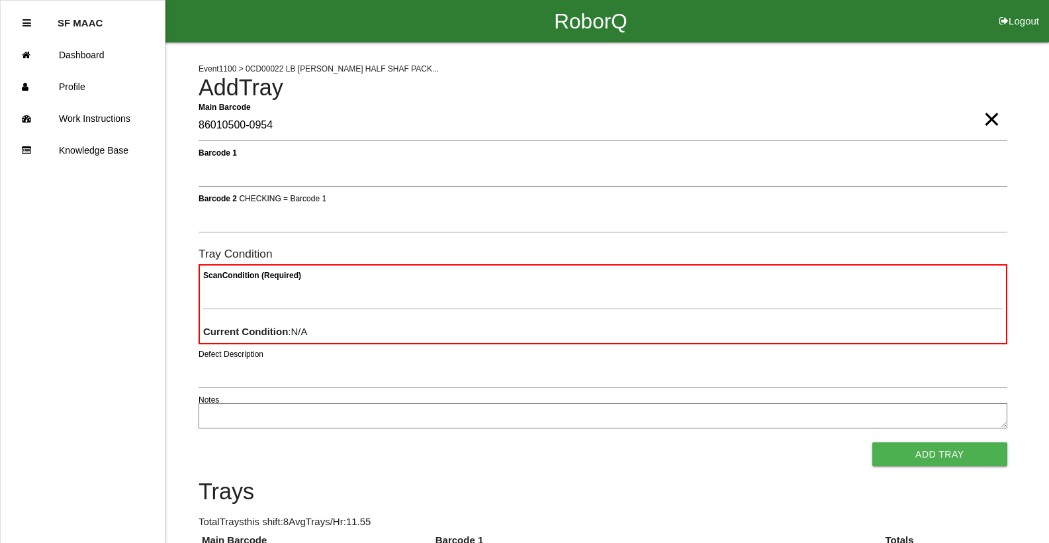
type Barcode "86010500-0954"
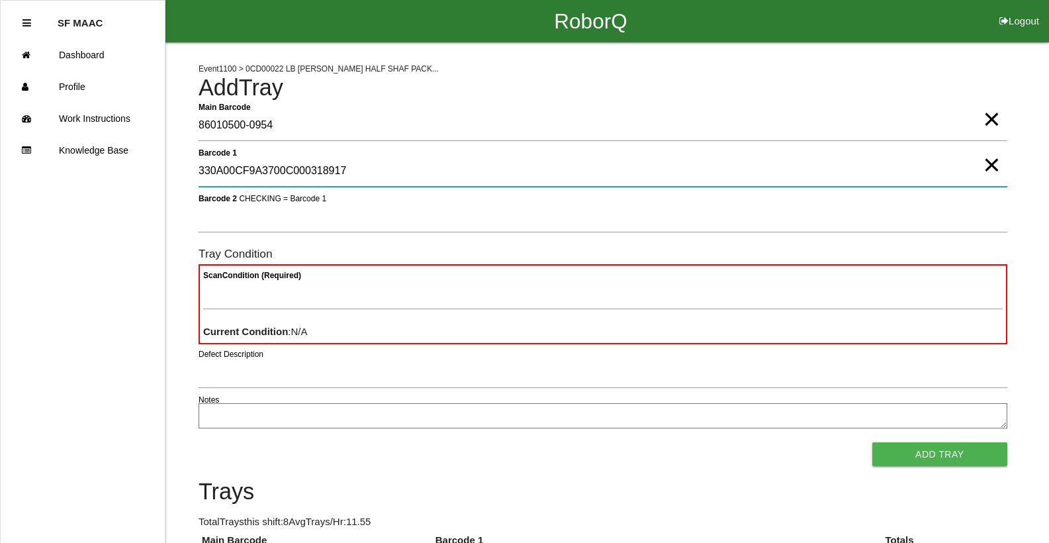
type 1 "330A00CF9A3700C000318917"
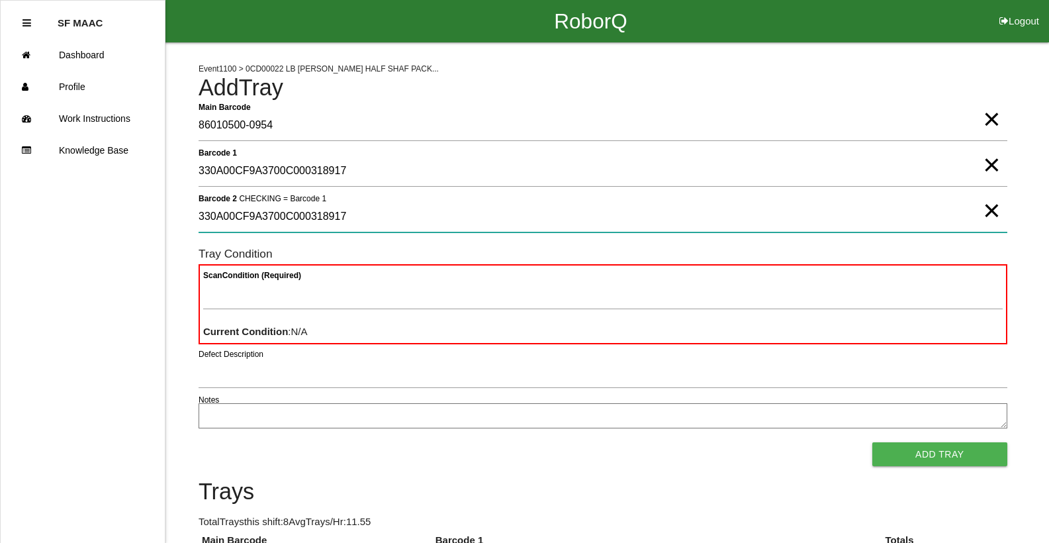
type 2 "330A00CF9A3700C000318917"
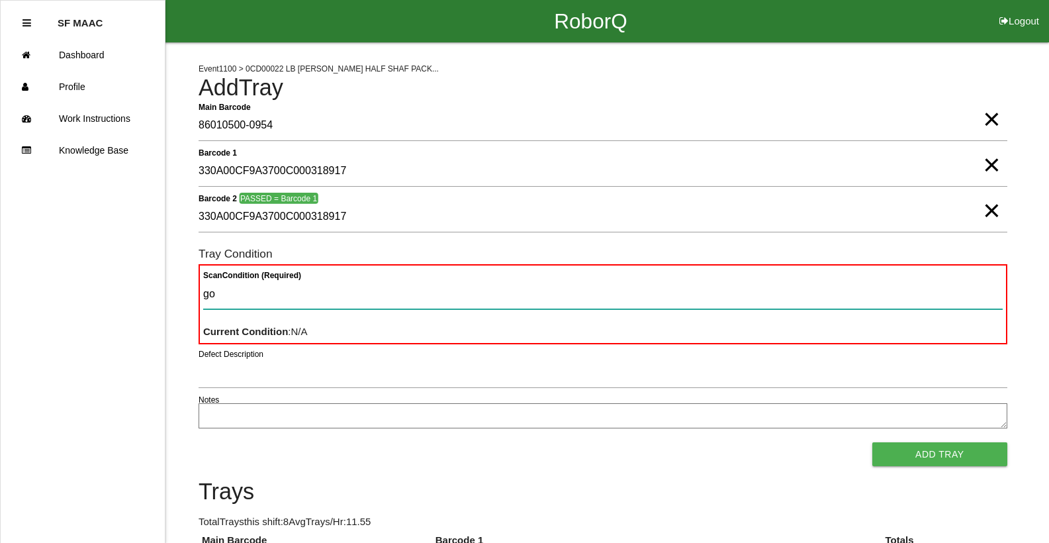
type Condition "goo"
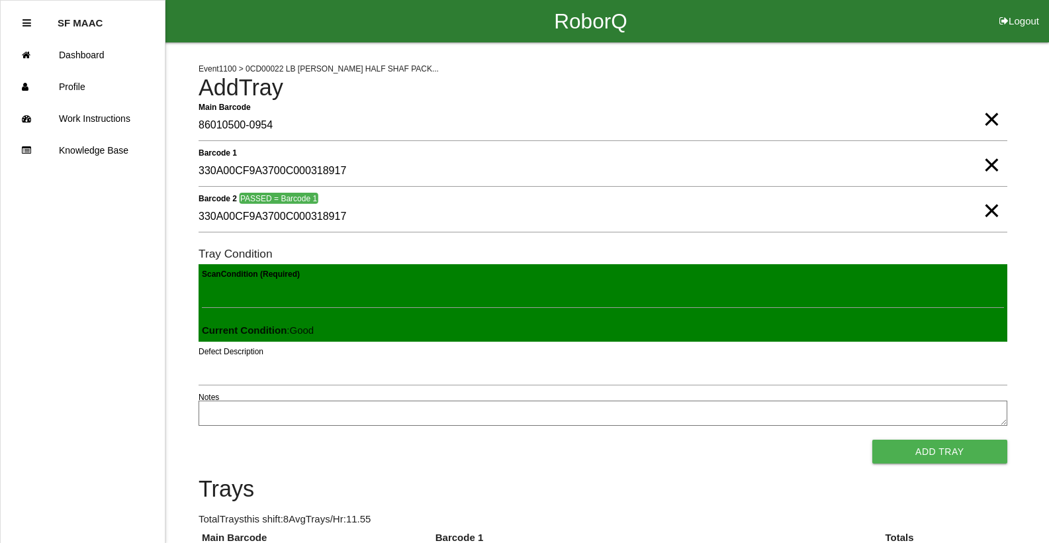
click at [872, 440] on button "Add Tray" at bounding box center [939, 452] width 135 height 24
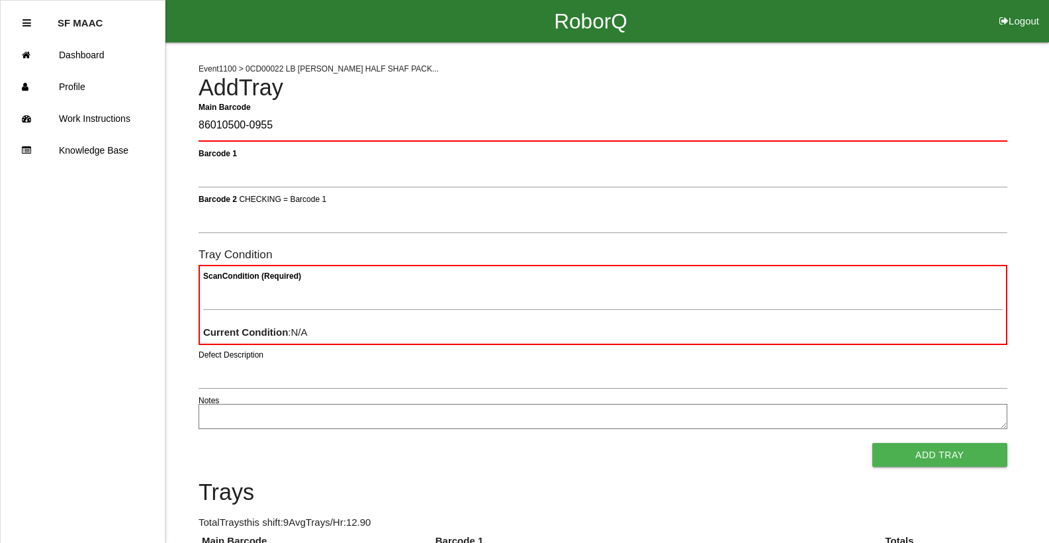
type Barcode "86010500-0955"
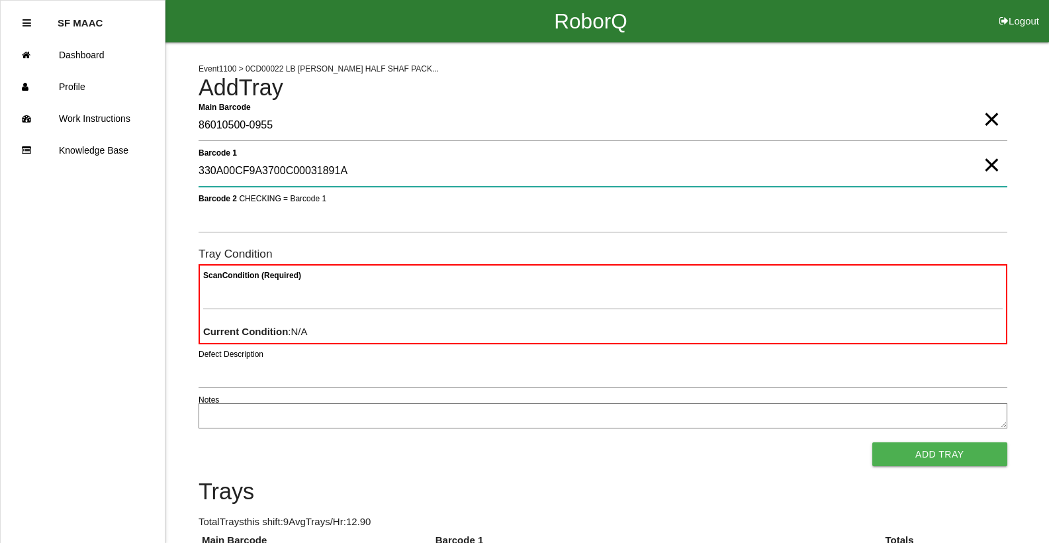
type 1 "330A00CF9A3700C00031891A"
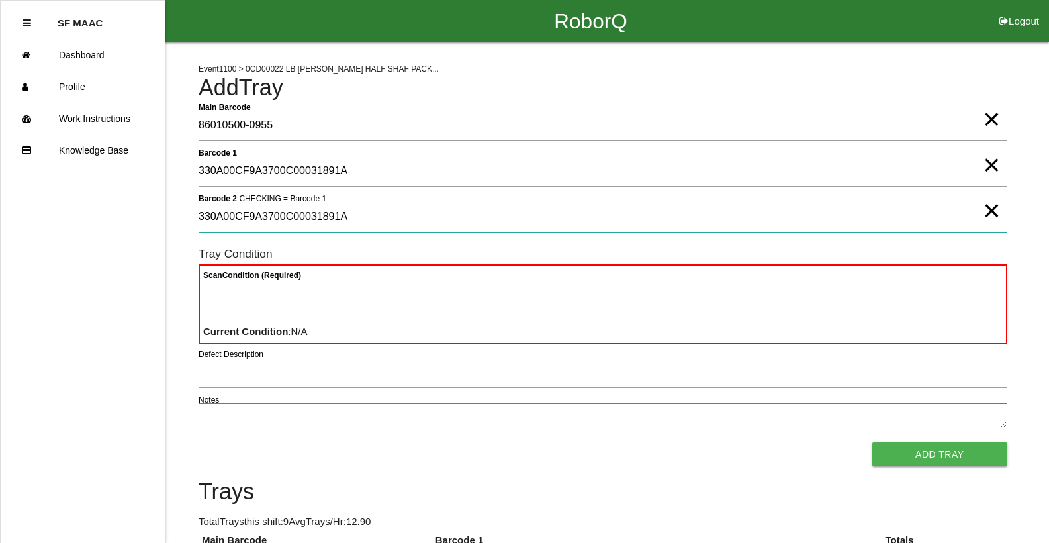
type 2 "330A00CF9A3700C00031891A"
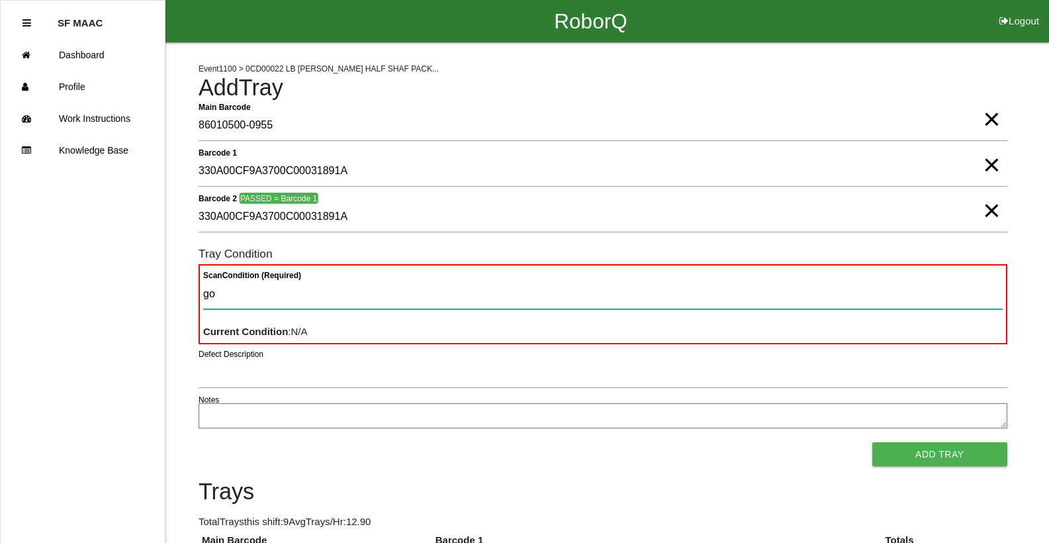
type Condition "goo"
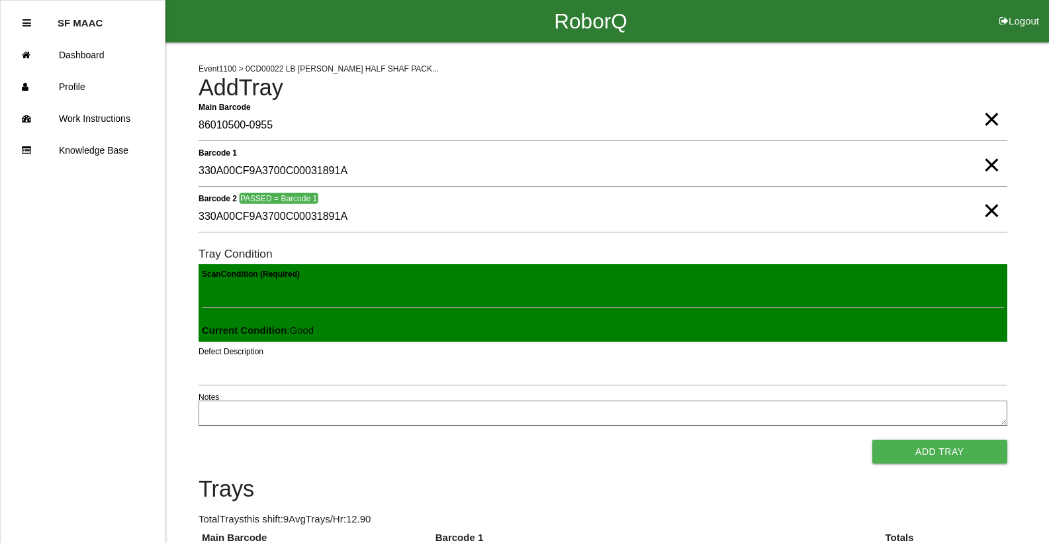
click at [872, 440] on button "Add Tray" at bounding box center [939, 452] width 135 height 24
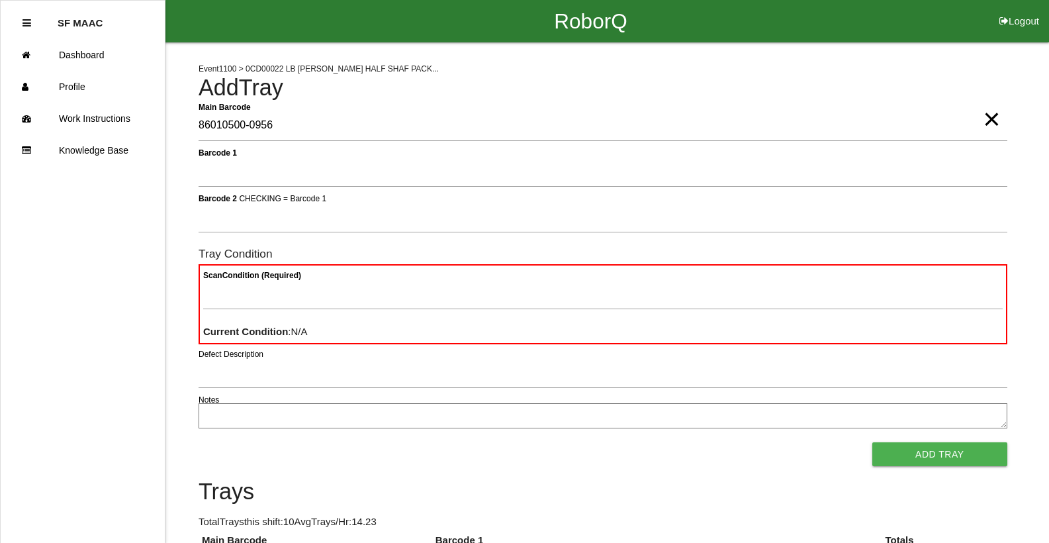
type Barcode "86010500-0956"
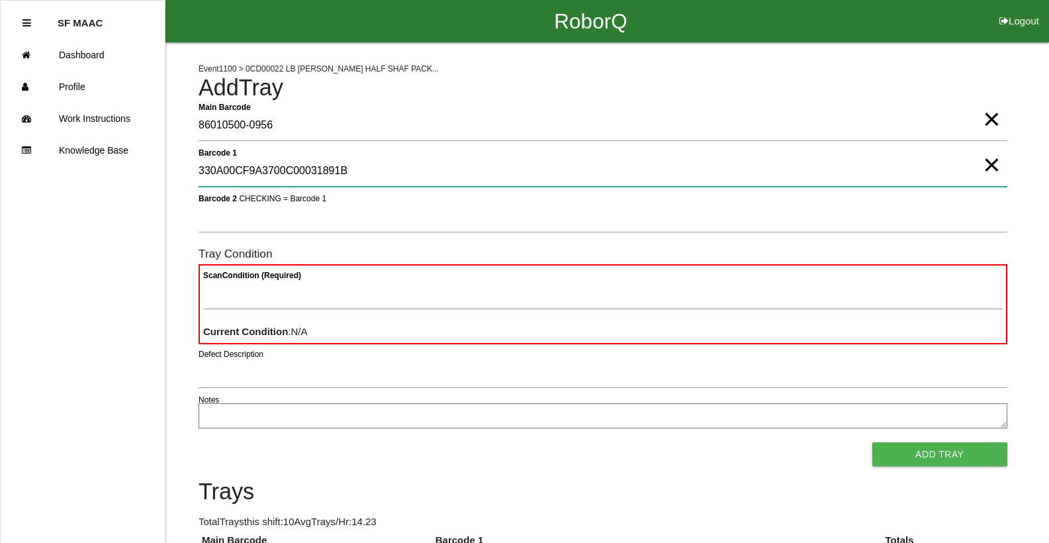
type 1 "330A00CF9A3700C00031891B"
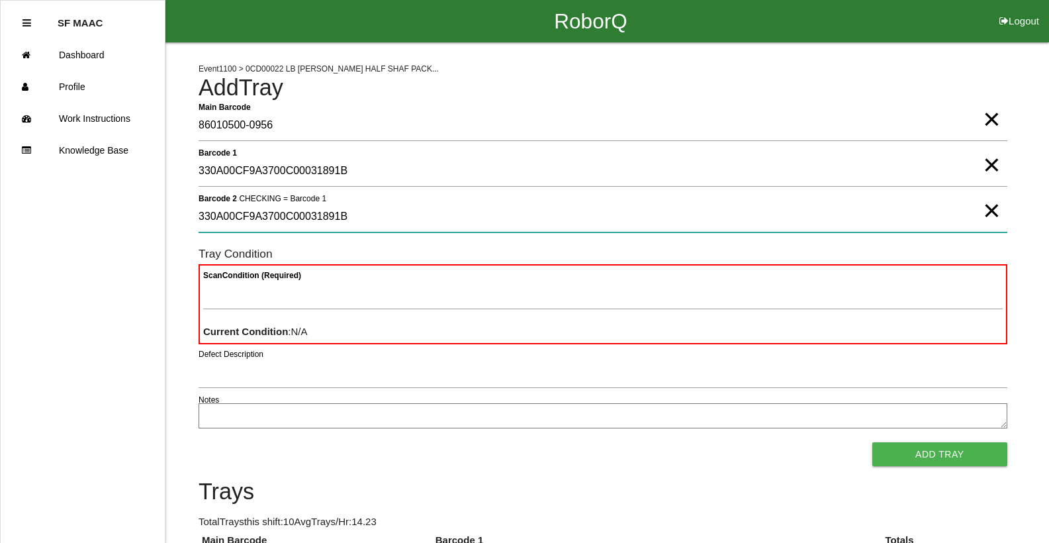
type 2 "330A00CF9A3700C00031891B"
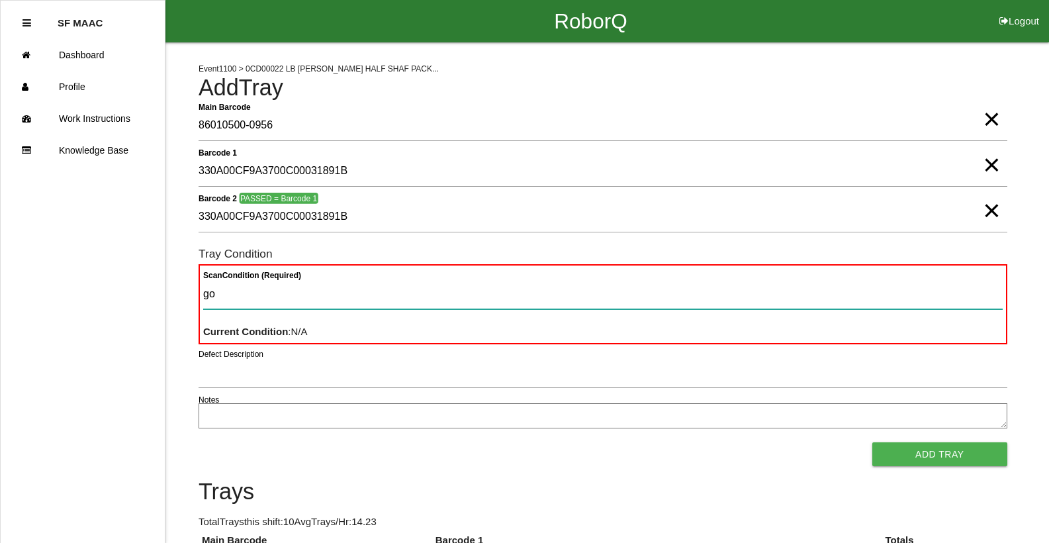
type Condition "goo"
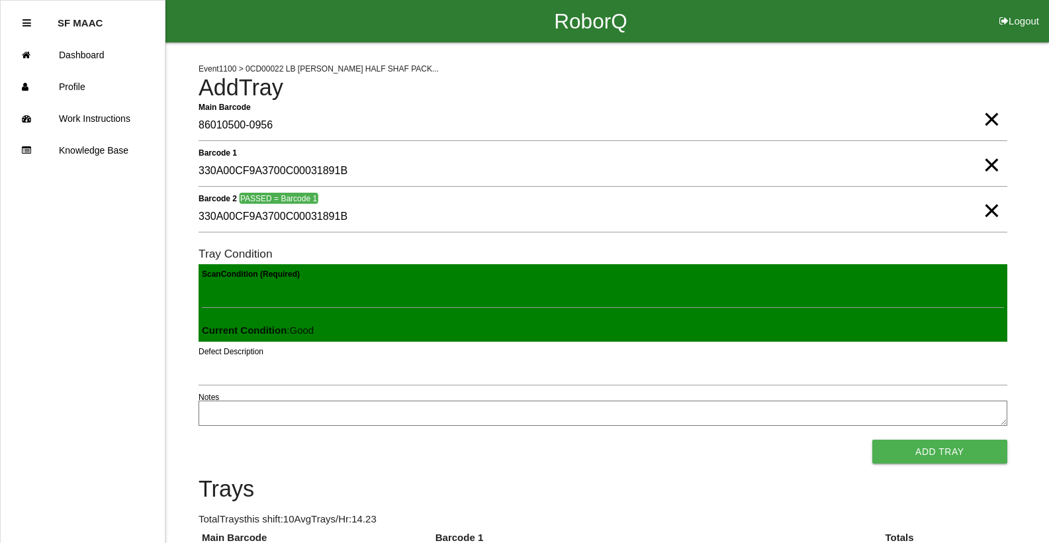
click at [872, 440] on button "Add Tray" at bounding box center [939, 452] width 135 height 24
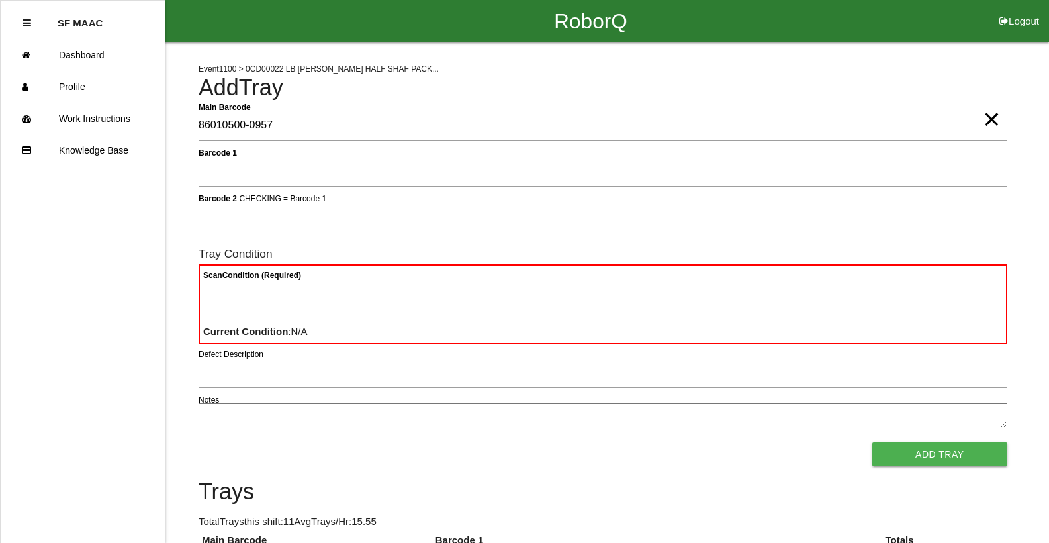
type Barcode "86010500-0957"
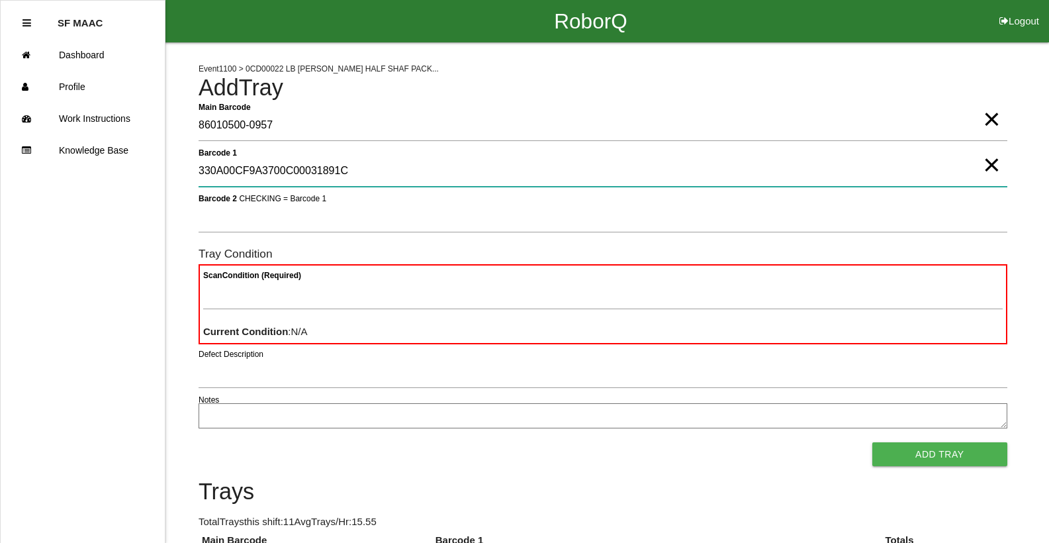
type 1 "330A00CF9A3700C00031891C"
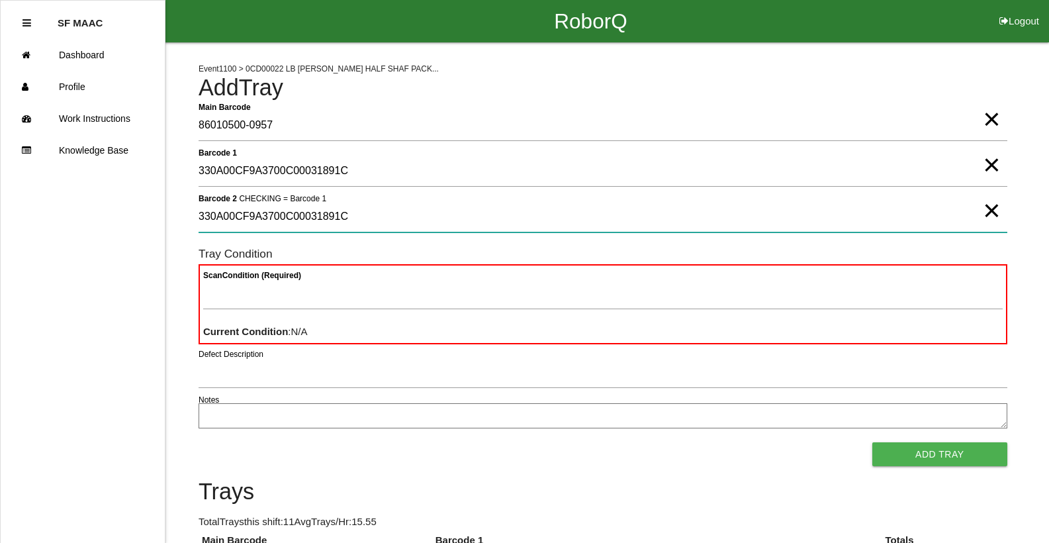
type 2 "330A00CF9A3700C00031891C"
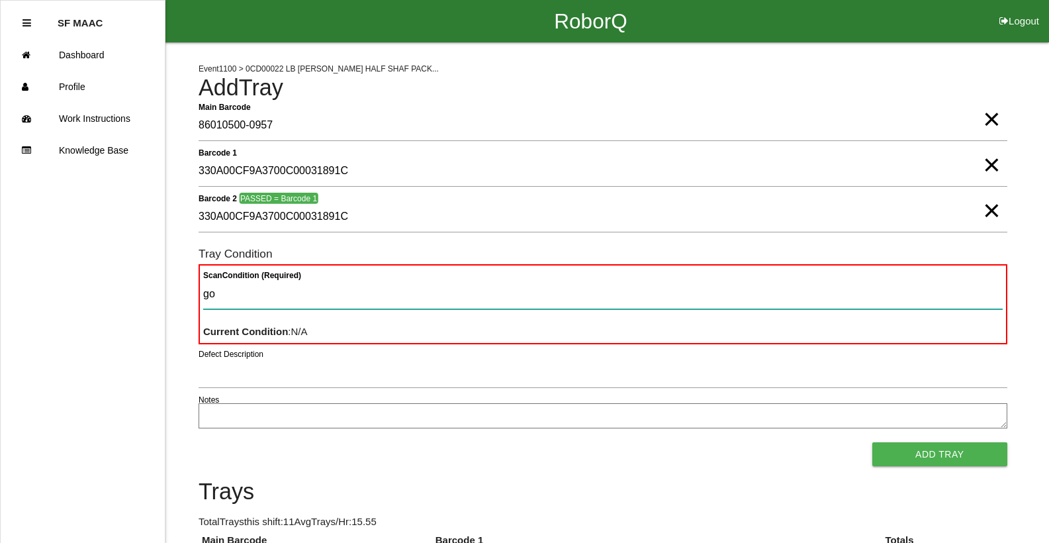
type Condition "goo"
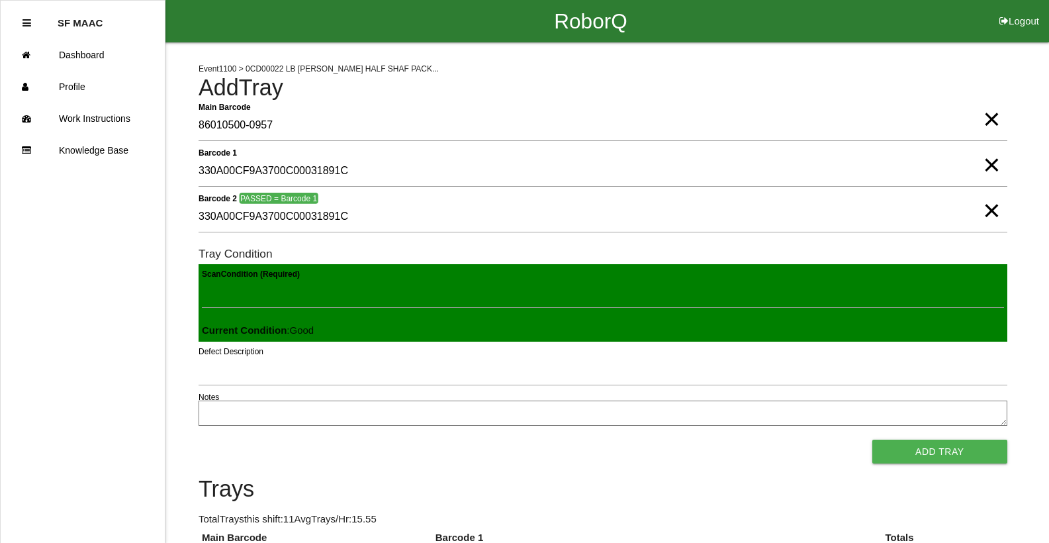
click at [872, 440] on button "Add Tray" at bounding box center [939, 452] width 135 height 24
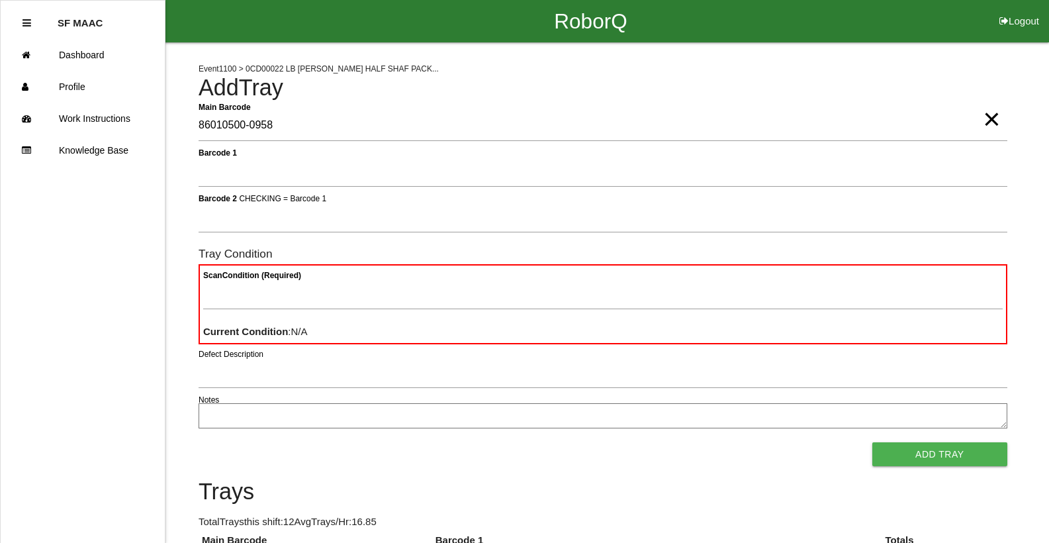
type Barcode "86010500-0958"
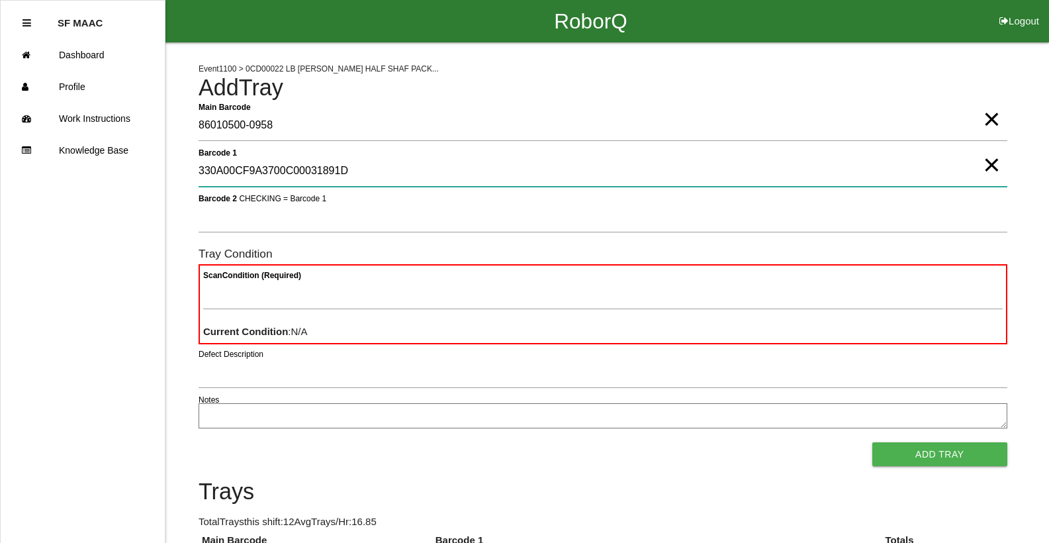
type 1 "330A00CF9A3700C00031891D"
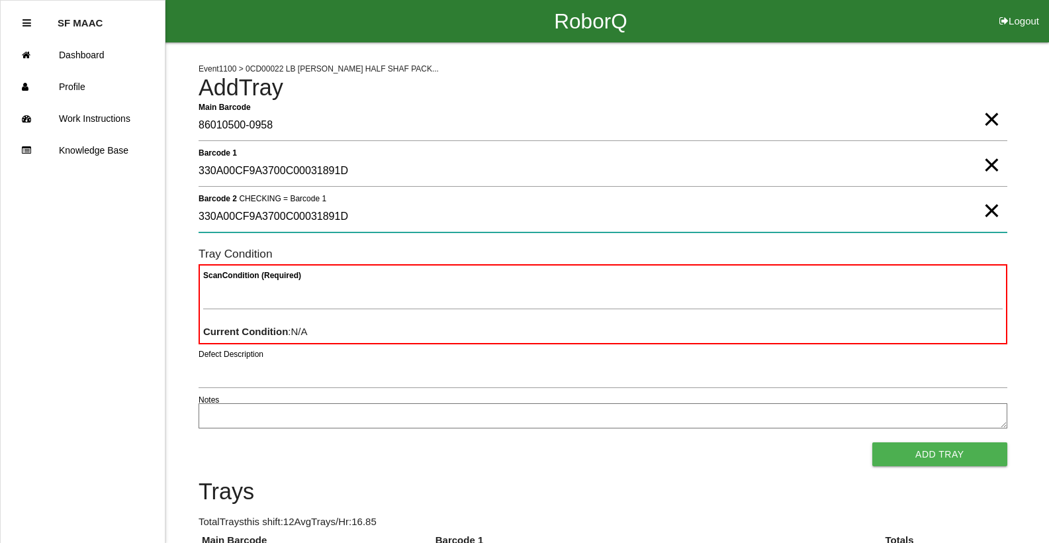
type 2 "330A00CF9A3700C00031891D"
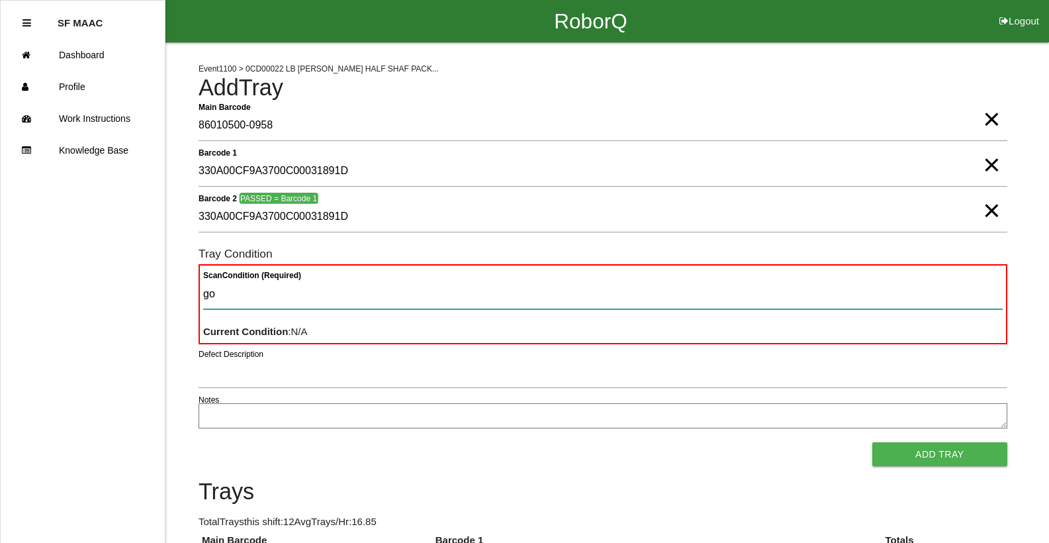
type Condition "goo"
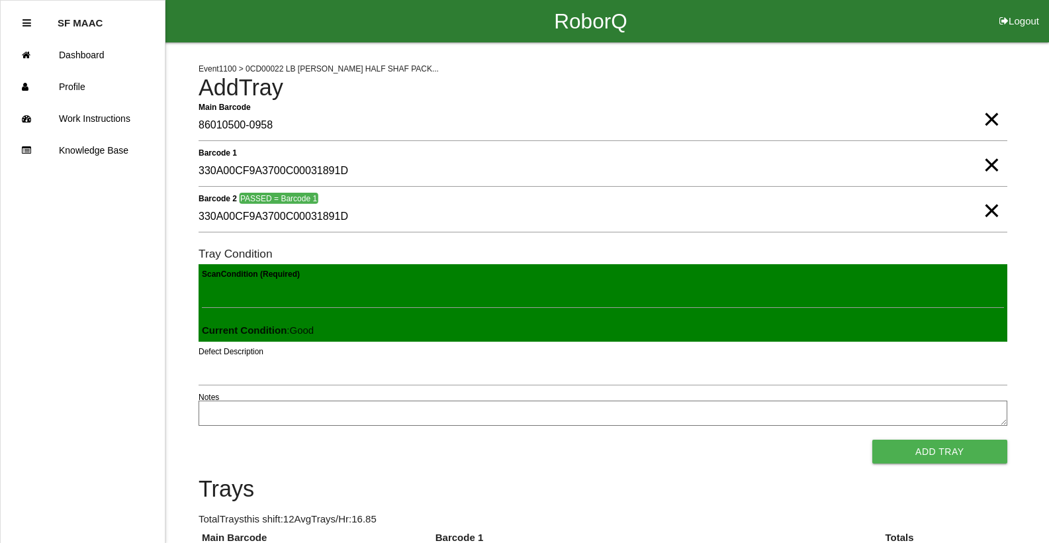
click at [872, 440] on button "Add Tray" at bounding box center [939, 452] width 135 height 24
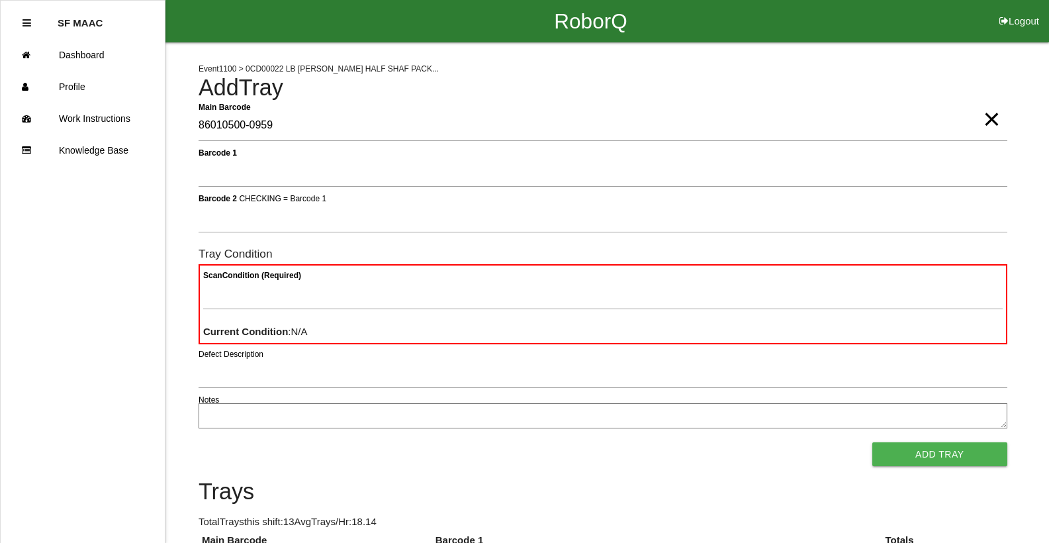
type Barcode "86010500-0959"
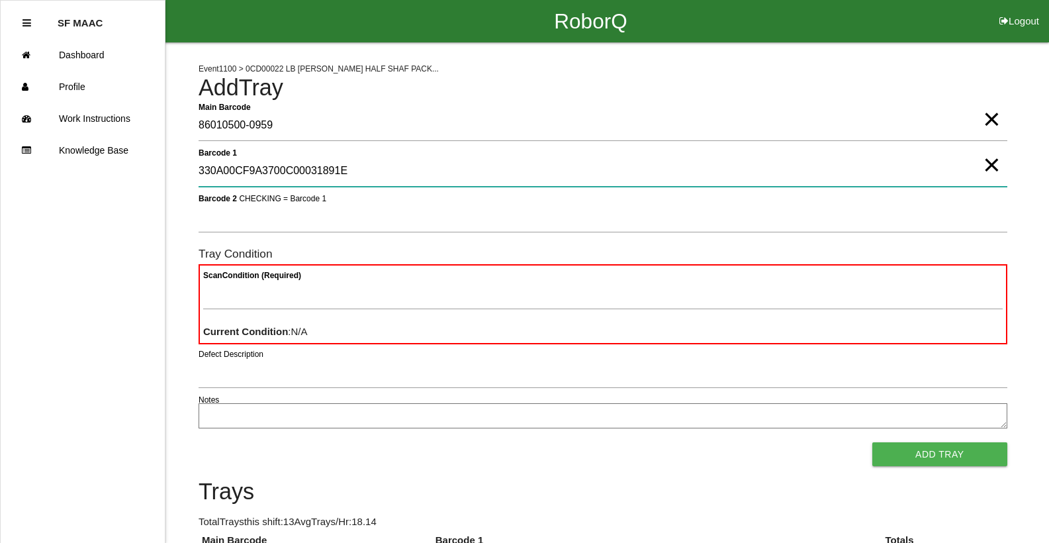
type 1 "330A00CF9A3700C00031891E"
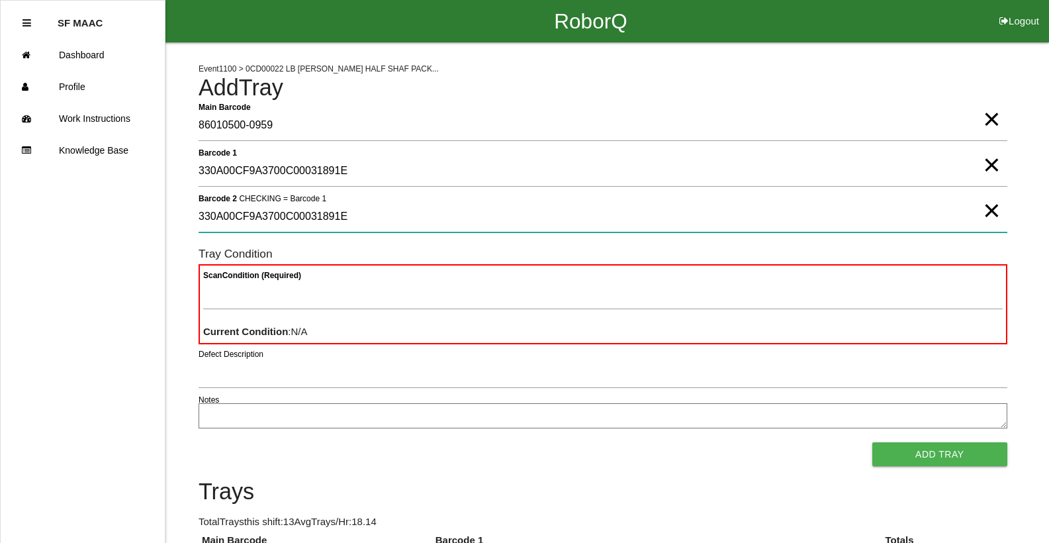
type 2 "330A00CF9A3700C00031891E"
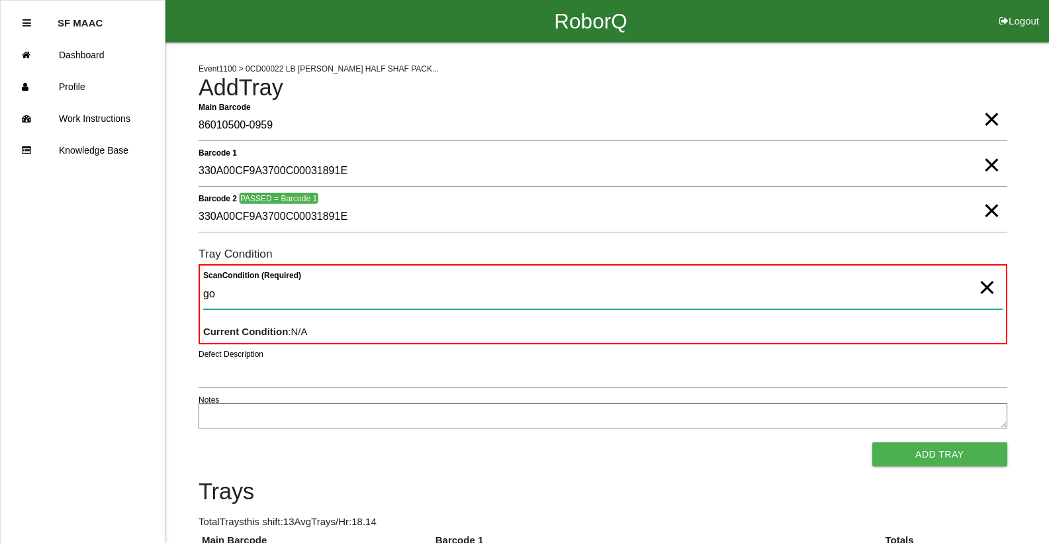
type Condition "goo"
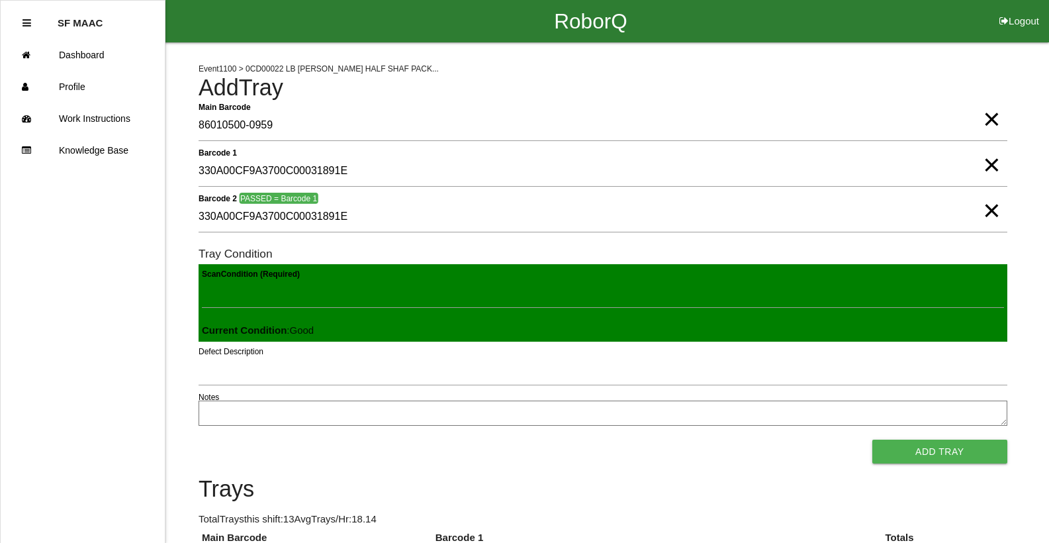
click at [872, 440] on button "Add Tray" at bounding box center [939, 452] width 135 height 24
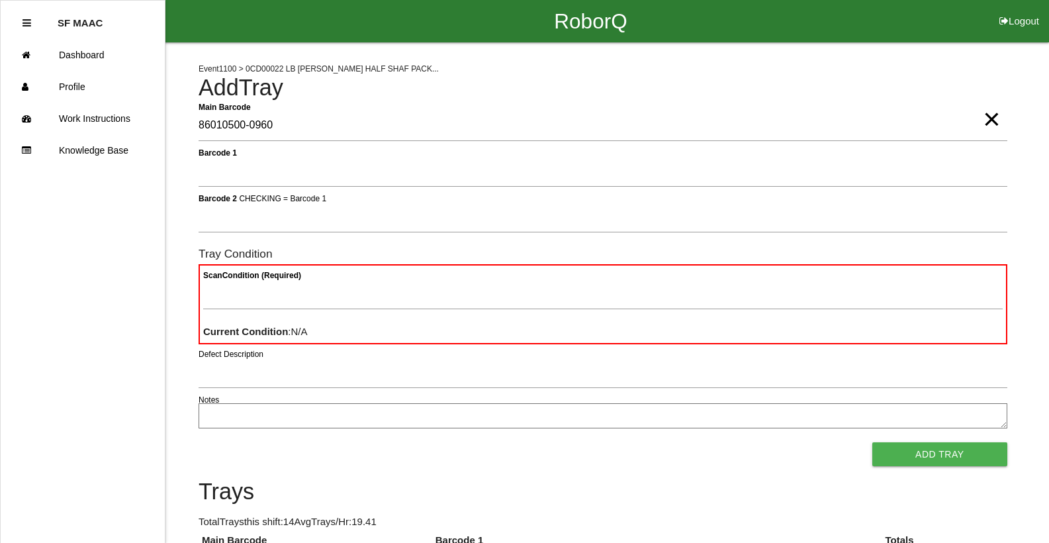
type Barcode "86010500-0960"
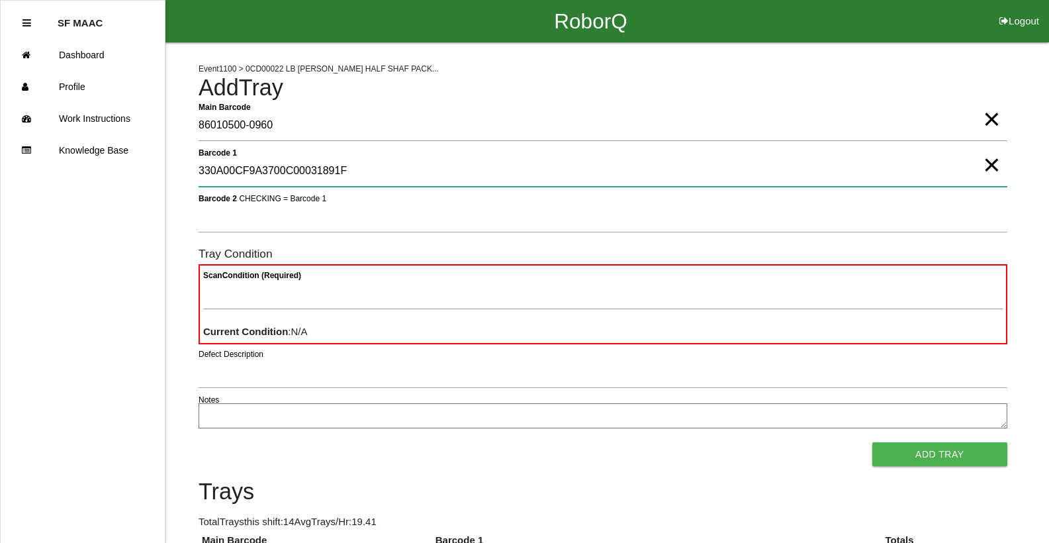
type 1 "330A00CF9A3700C00031891F"
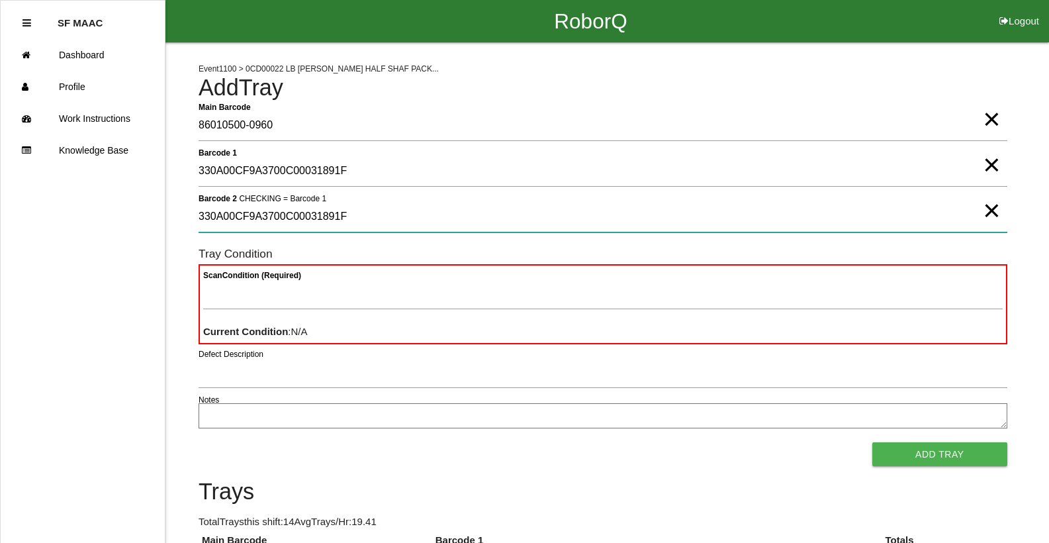
type 2 "330A00CF9A3700C00031891F"
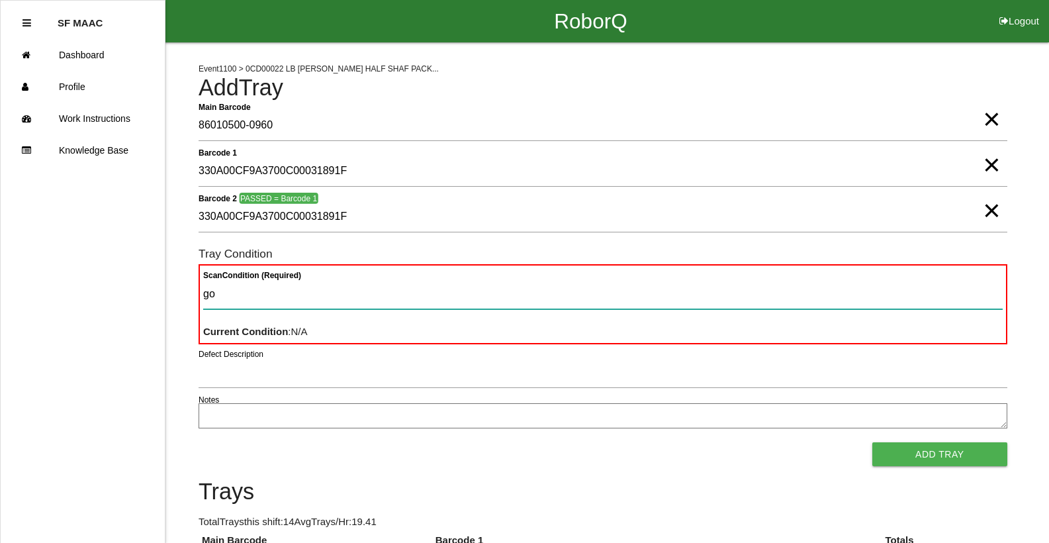
type Condition "goo"
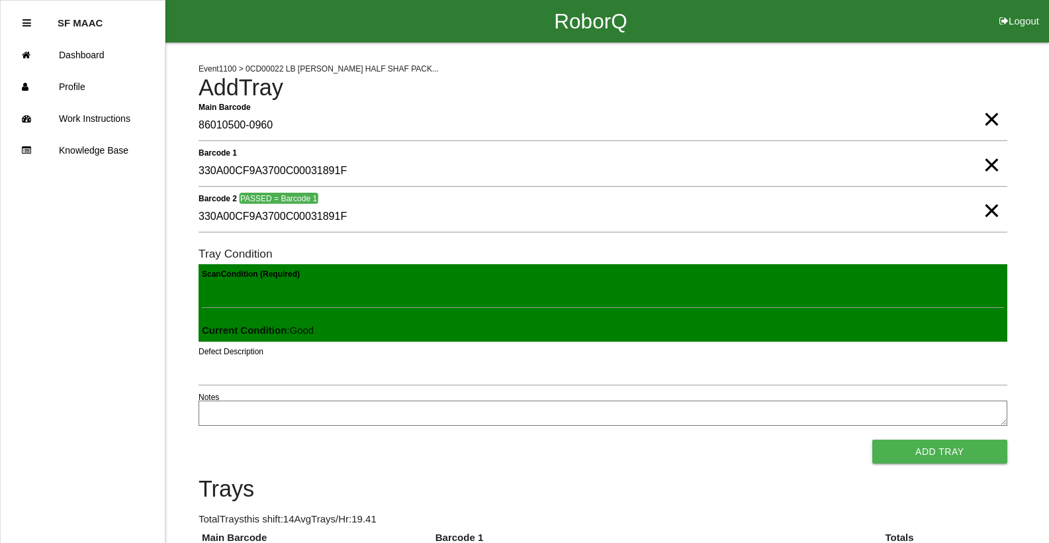
click at [872, 440] on button "Add Tray" at bounding box center [939, 452] width 135 height 24
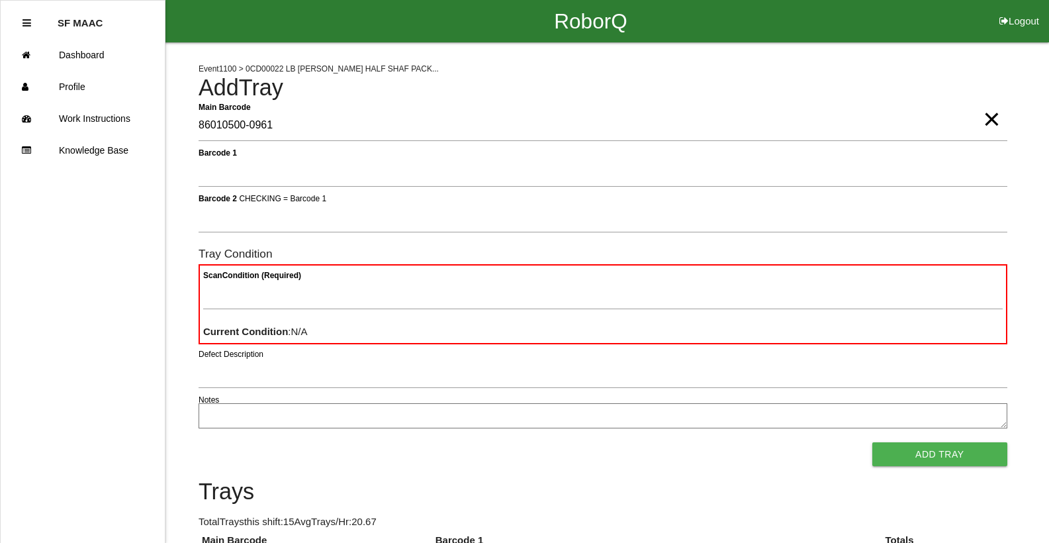
type Barcode "86010500-0961"
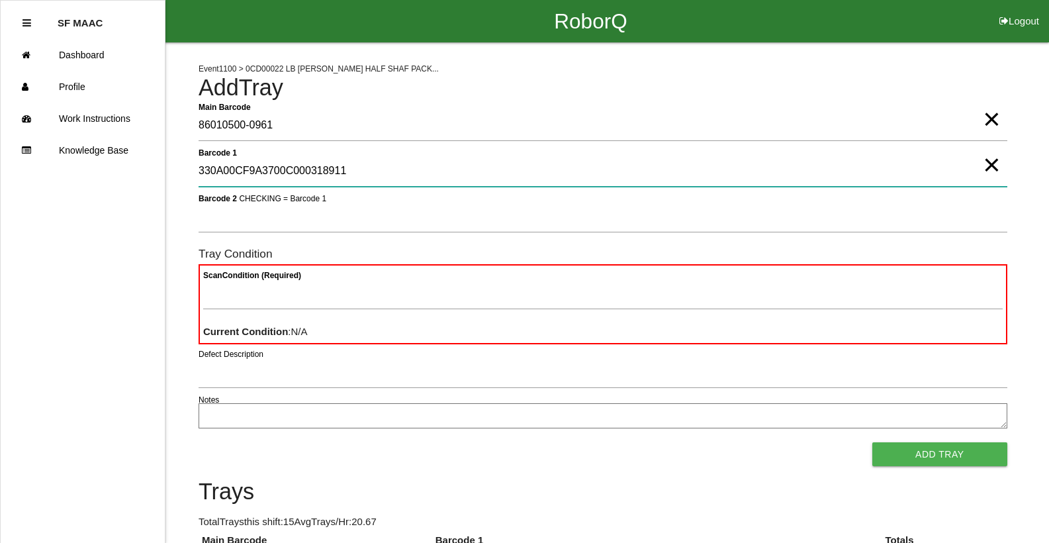
type 1 "330A00CF9A3700C000318911"
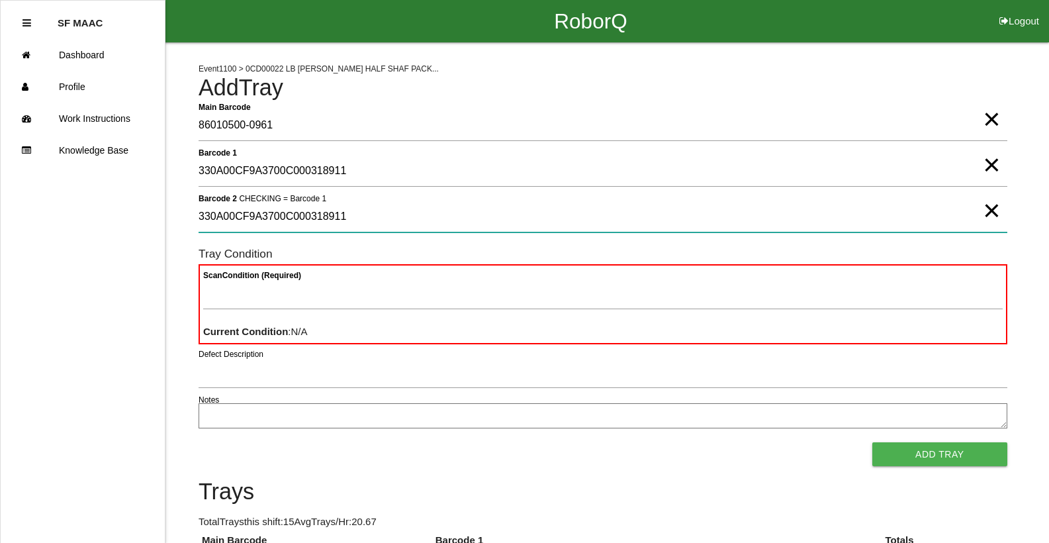
type 2 "330A00CF9A3700C000318911"
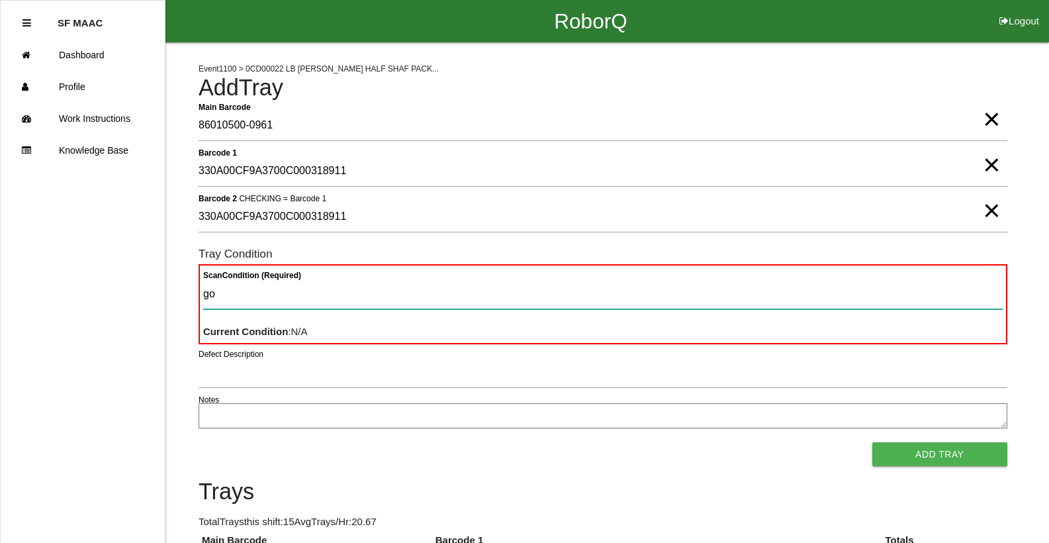
type Condition "goo"
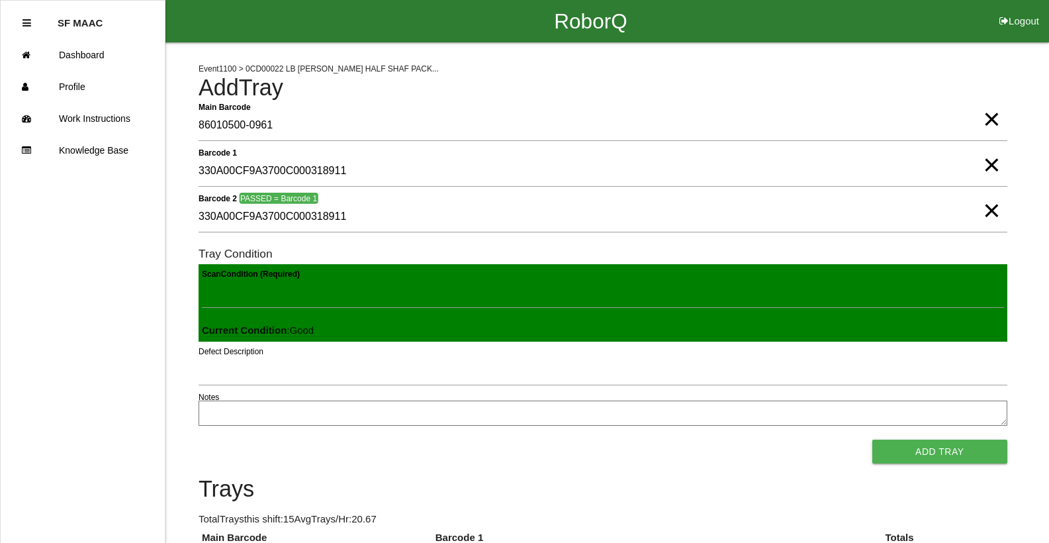
click at [872, 440] on button "Add Tray" at bounding box center [939, 452] width 135 height 24
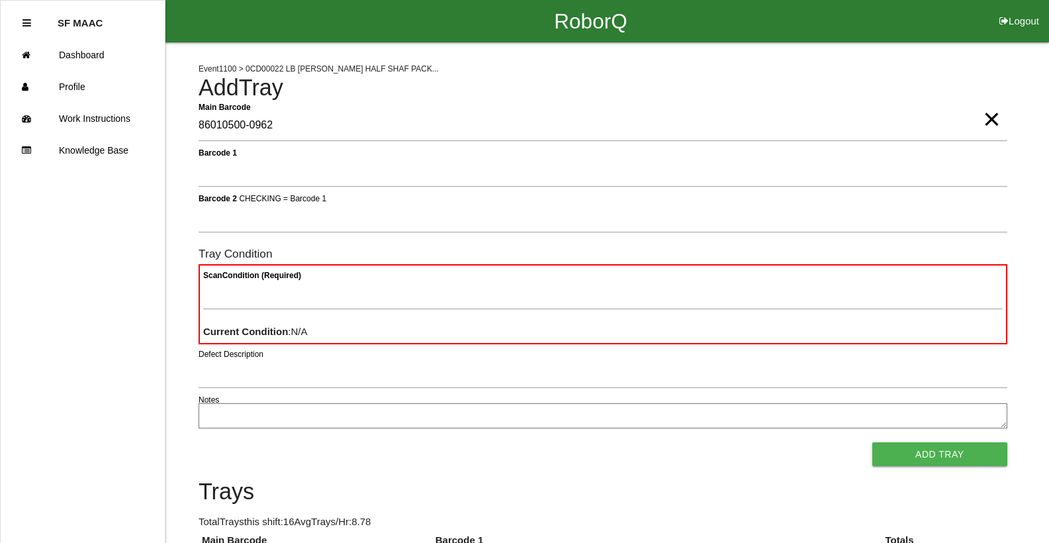
type Barcode "86010500-0962"
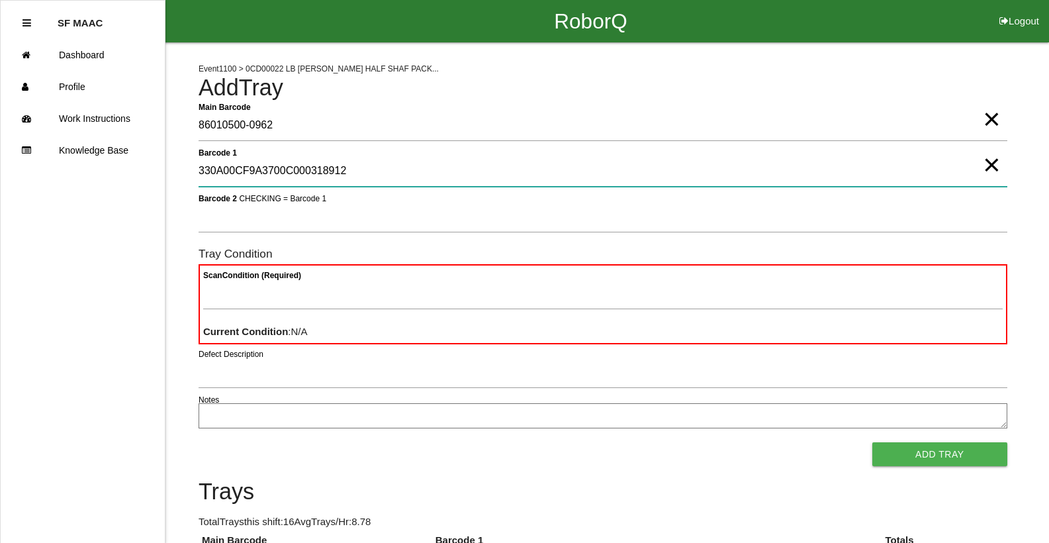
type 1 "330A00CF9A3700C000318912"
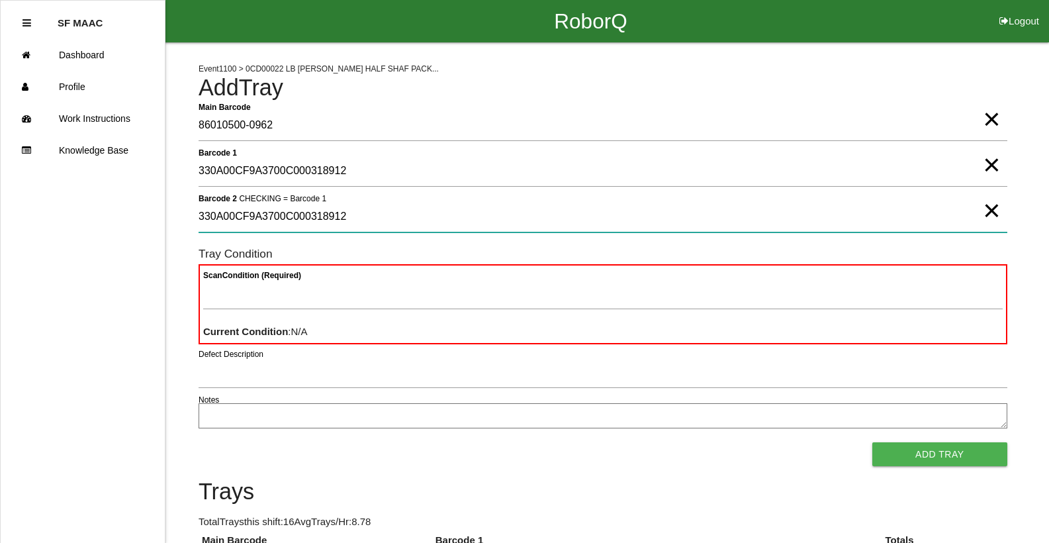
type 2 "330A00CF9A3700C000318912"
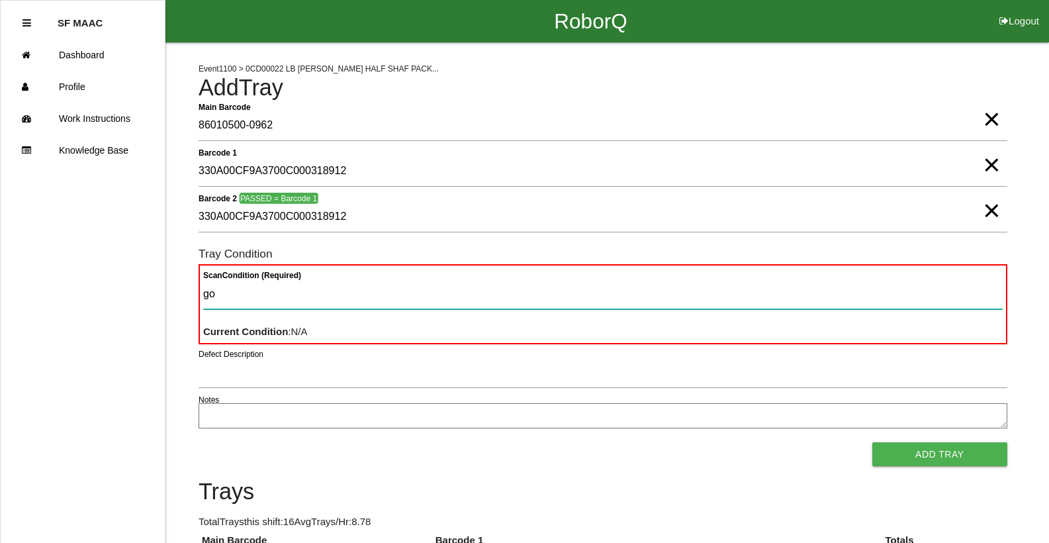
type Condition "goo"
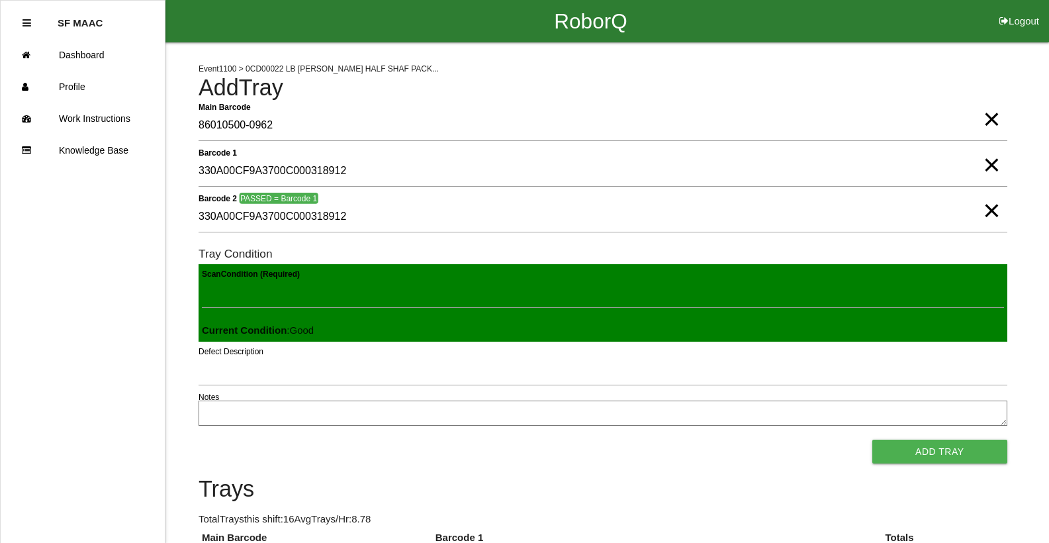
click at [872, 440] on button "Add Tray" at bounding box center [939, 452] width 135 height 24
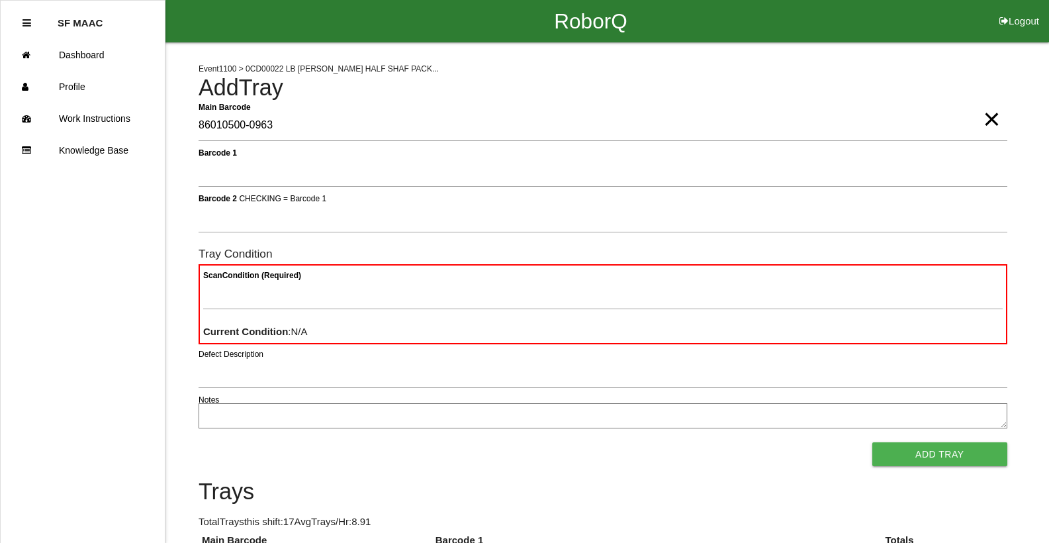
type Barcode "86010500-0963"
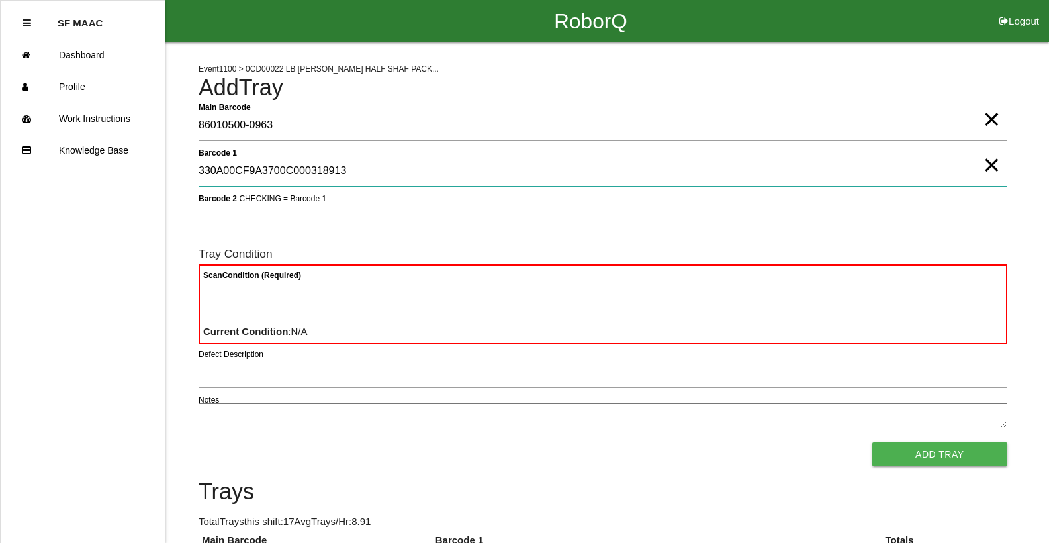
type 1 "330A00CF9A3700C000318913"
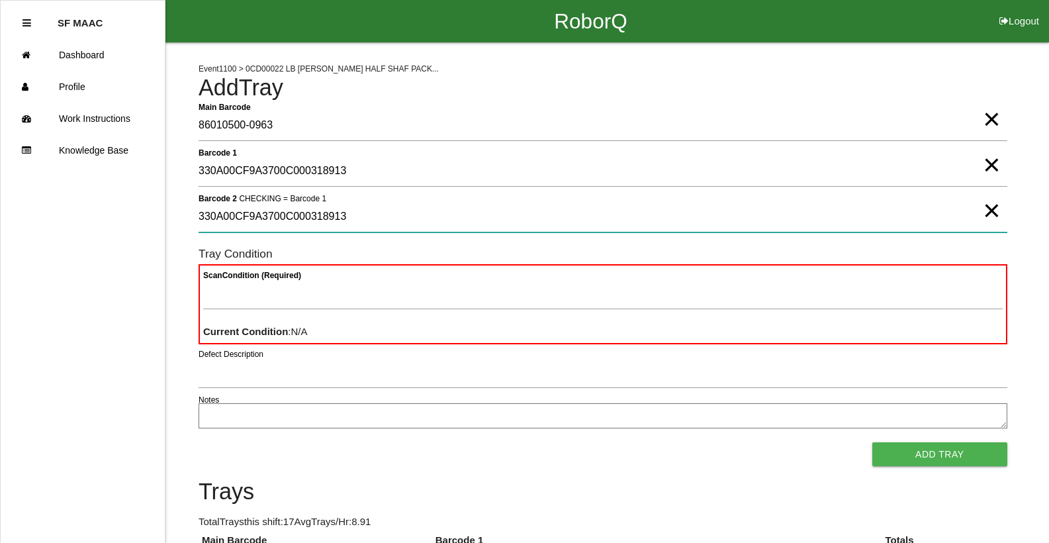
type 2 "330A00CF9A3700C000318913"
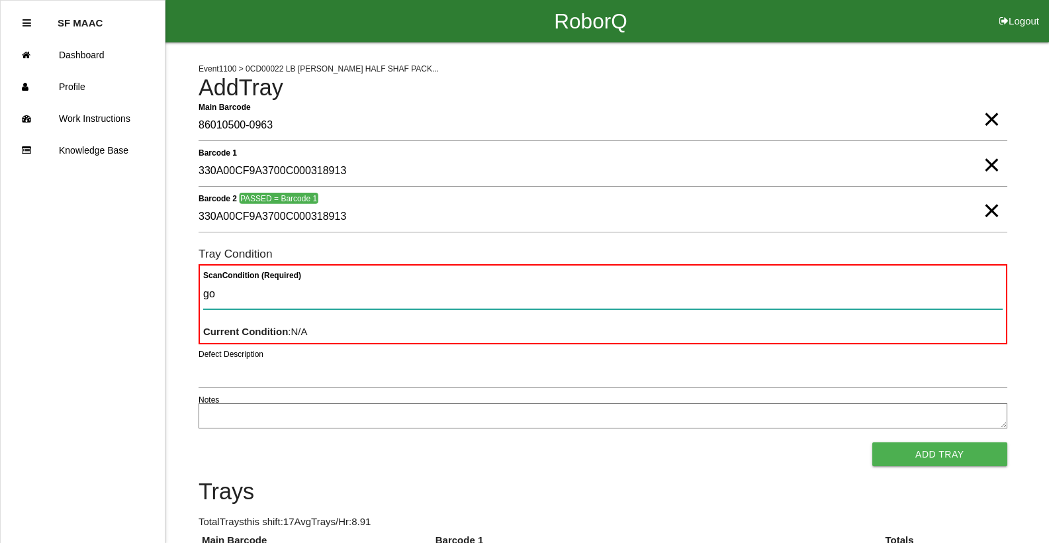
type Condition "goo"
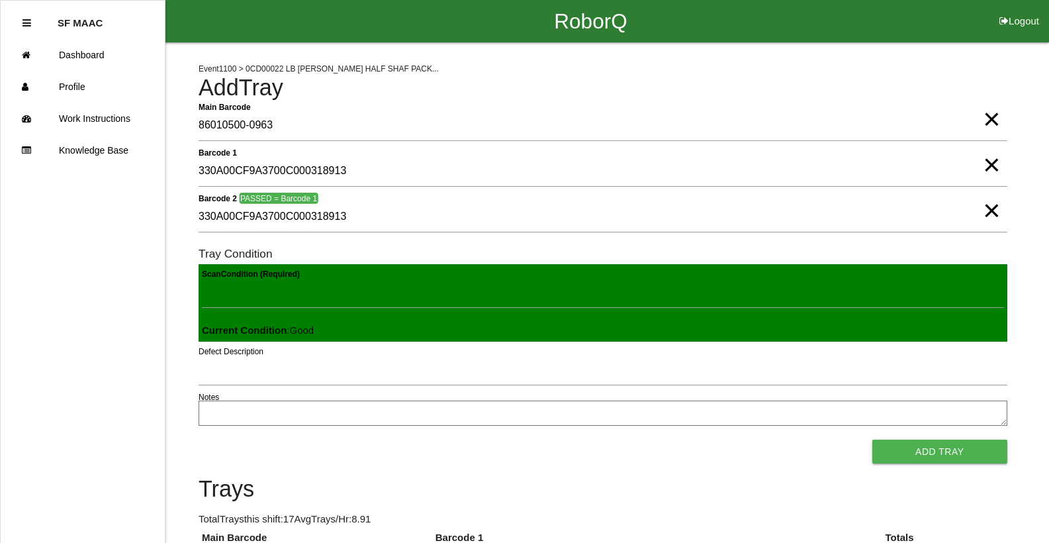
click at [872, 440] on button "Add Tray" at bounding box center [939, 452] width 135 height 24
